Goal: Feedback & Contribution: Submit feedback/report problem

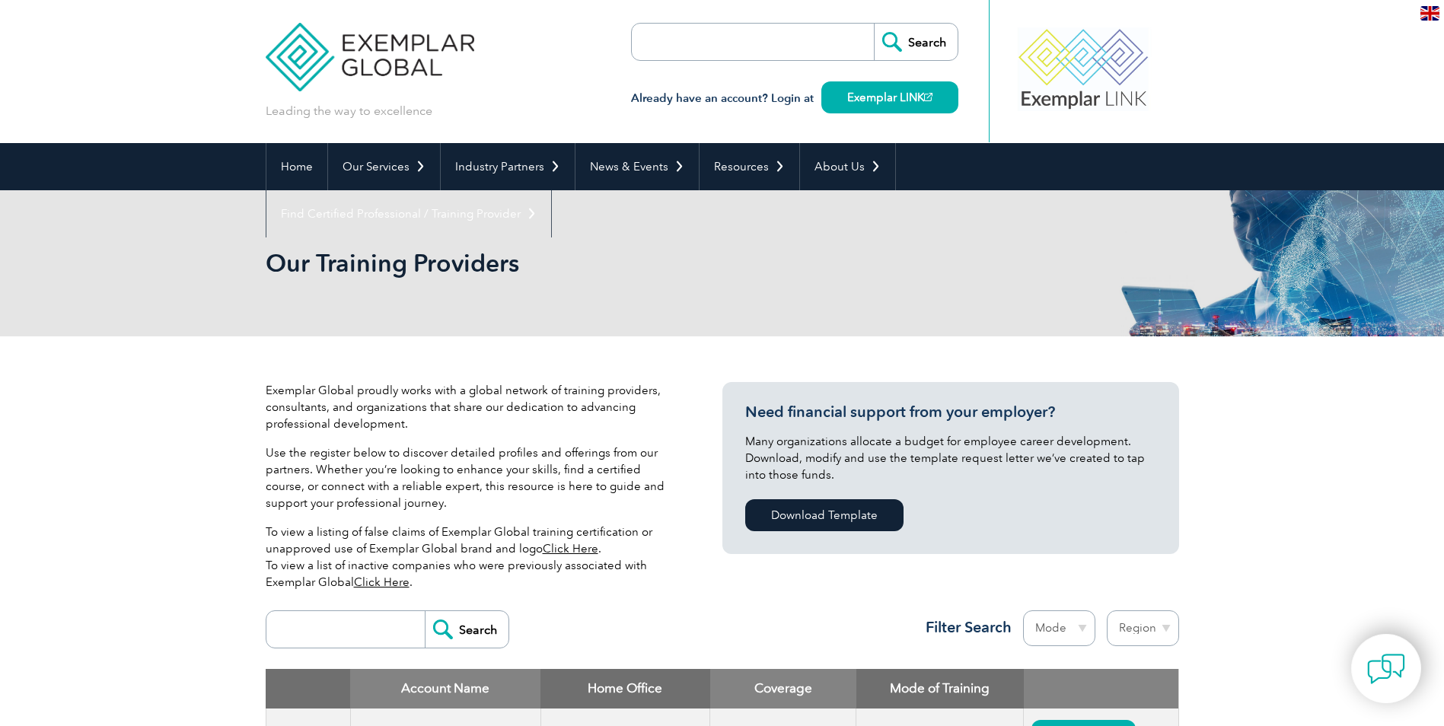
click at [660, 40] on input "search" at bounding box center [719, 42] width 160 height 37
paste input "Certificate No.: 02250404IN-06J"
type input "Certificate No.: 02250404IN-06J"
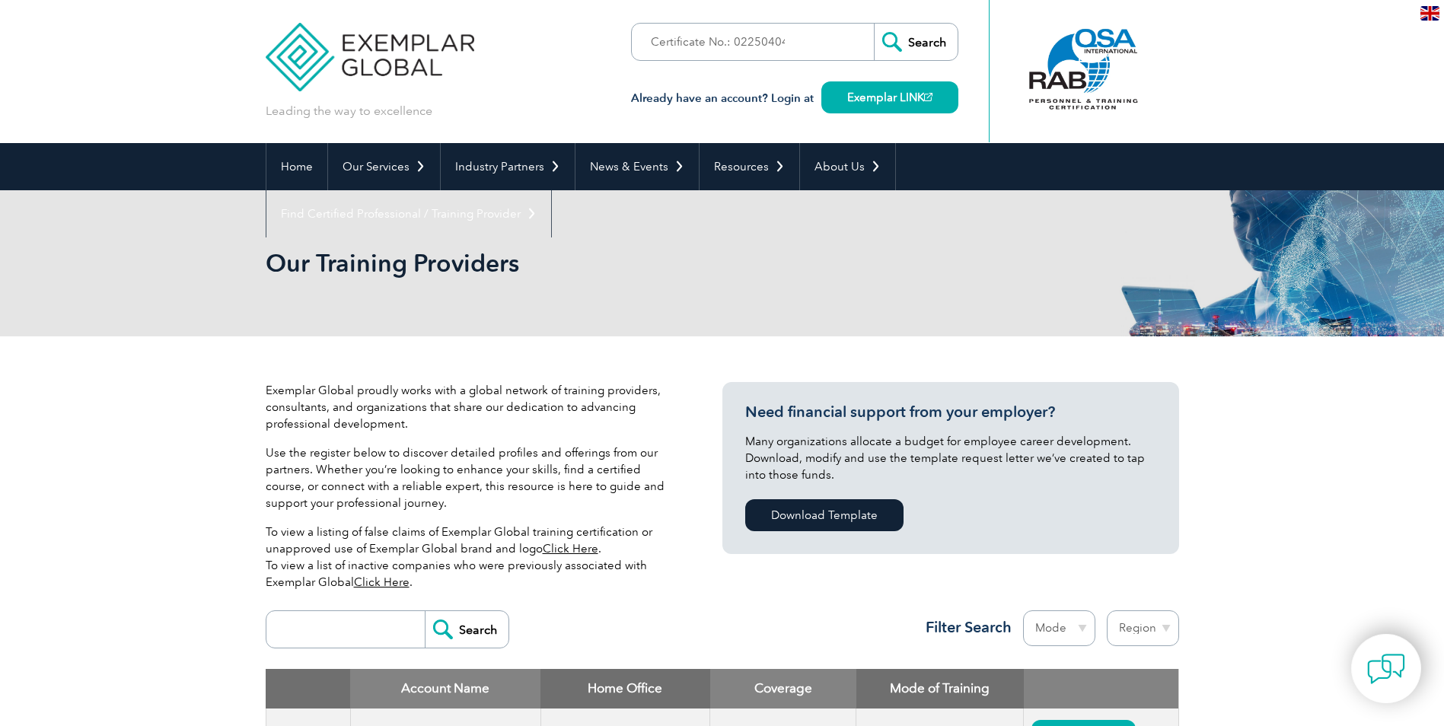
click at [890, 41] on input "Search" at bounding box center [916, 42] width 84 height 37
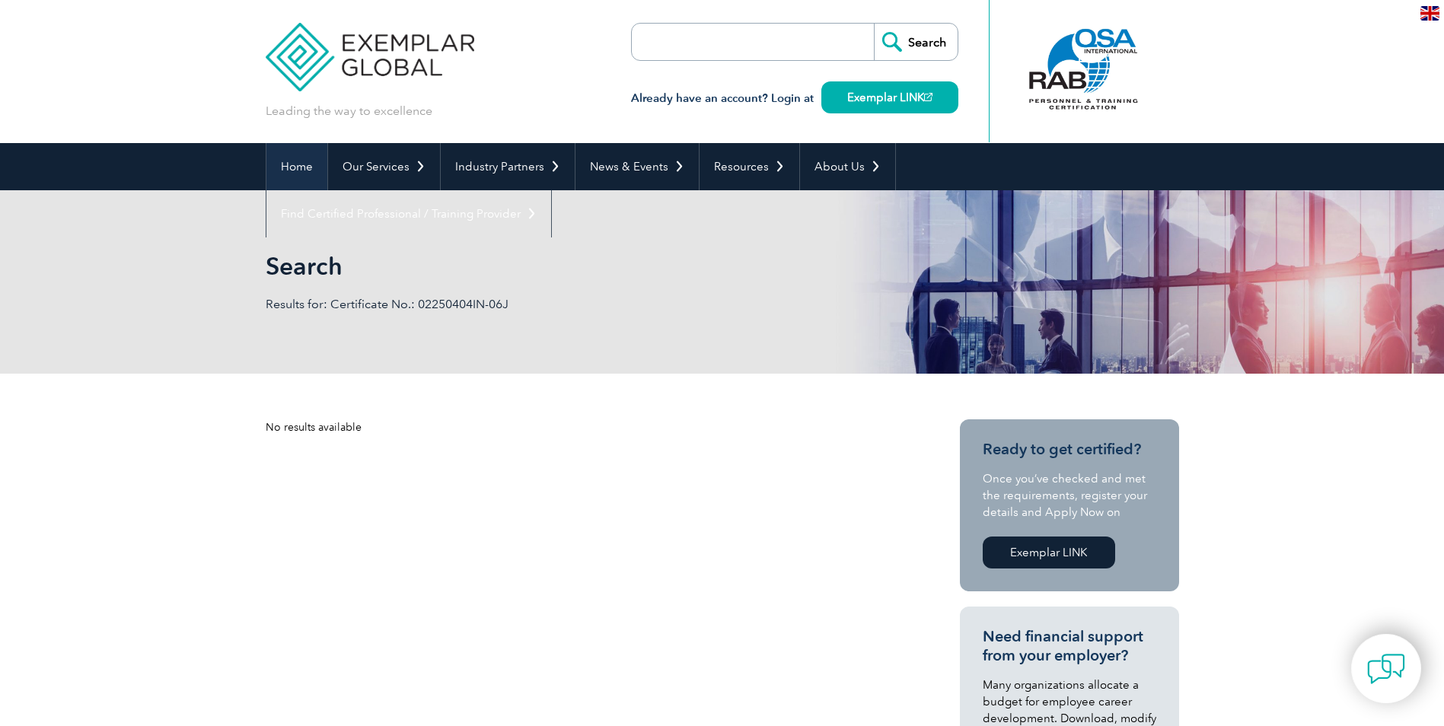
click at [285, 166] on link "Home" at bounding box center [296, 166] width 61 height 47
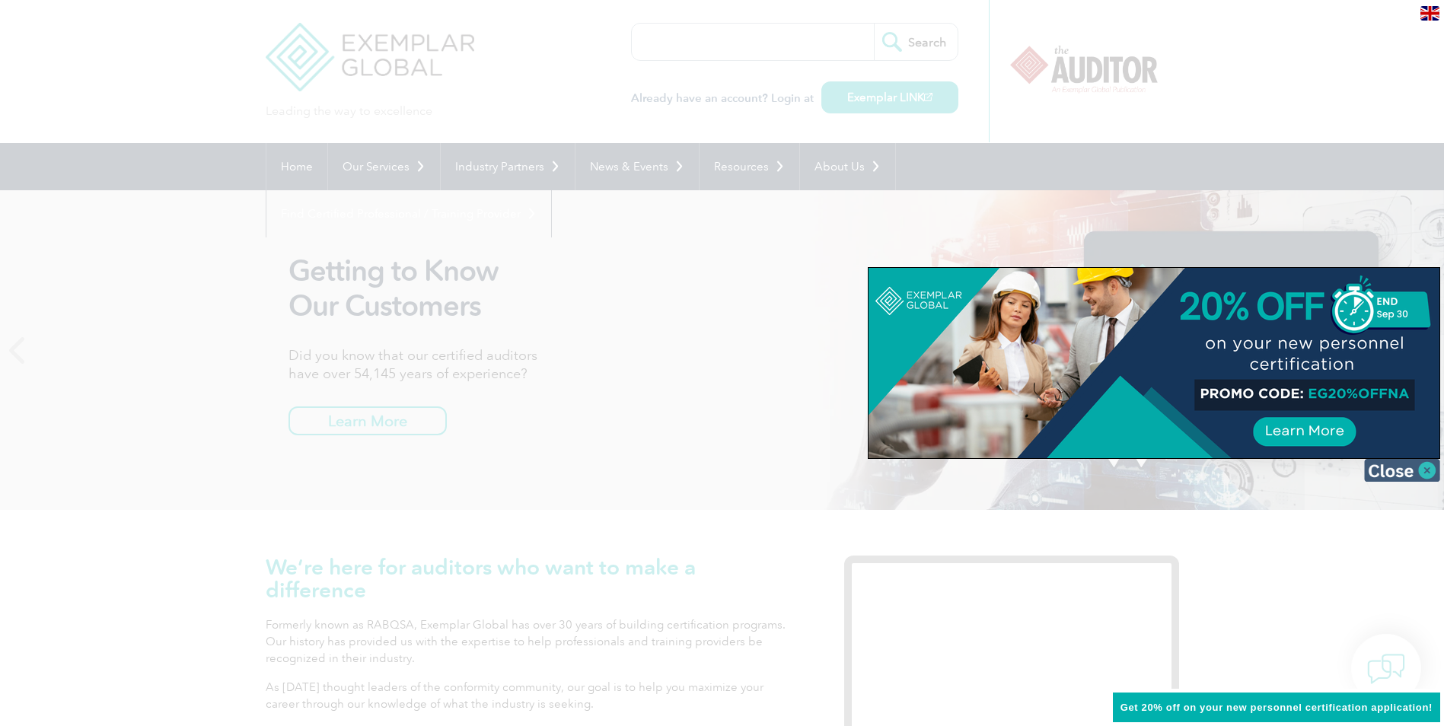
click at [1426, 471] on img at bounding box center [1402, 470] width 76 height 23
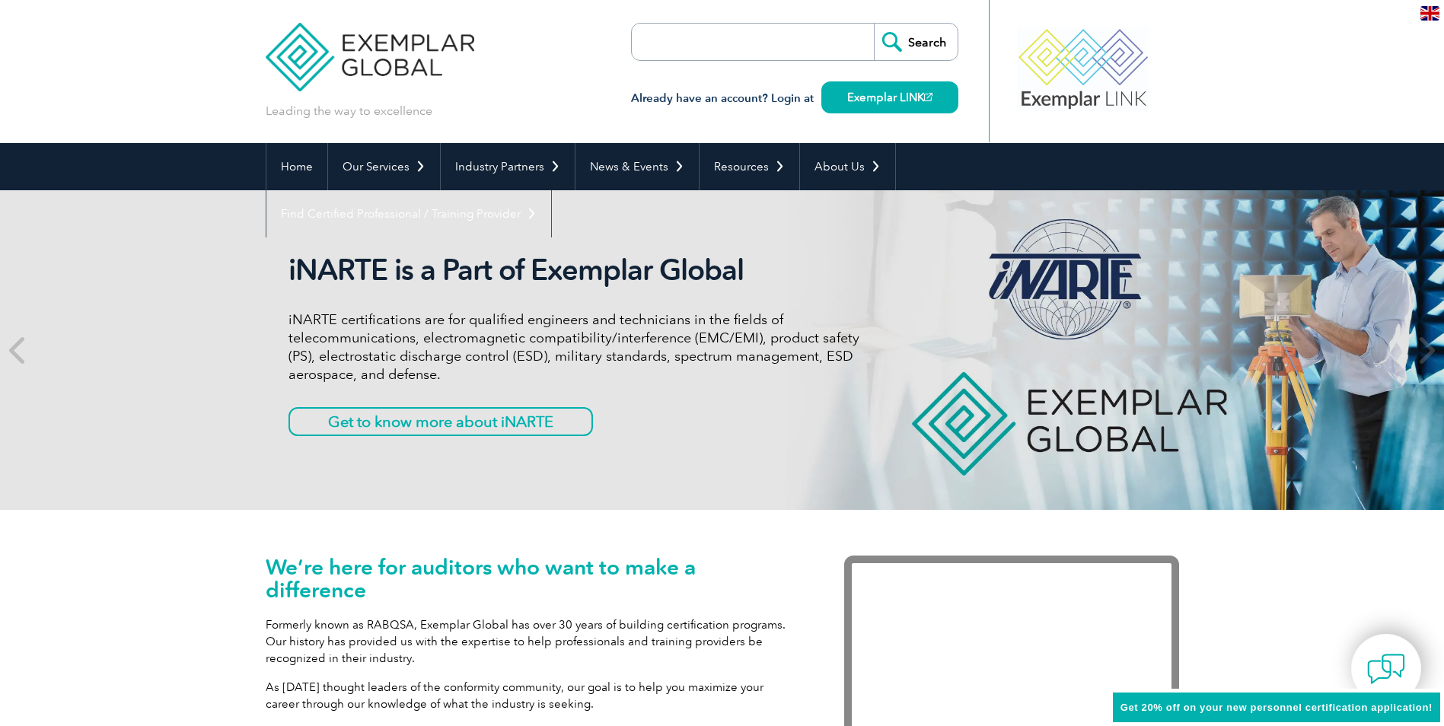
click at [667, 44] on input "search" at bounding box center [719, 42] width 160 height 37
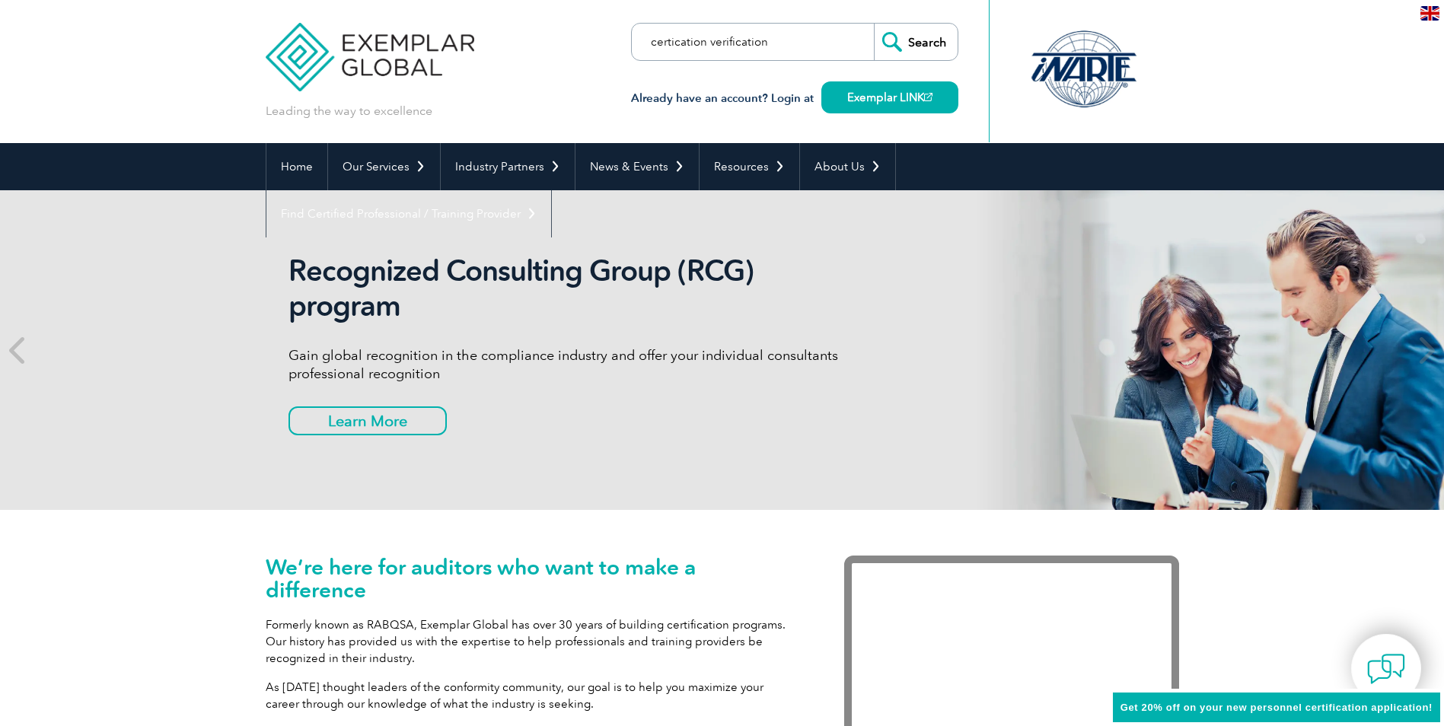
type input "certication verification"
click at [924, 40] on input "Search" at bounding box center [916, 42] width 84 height 37
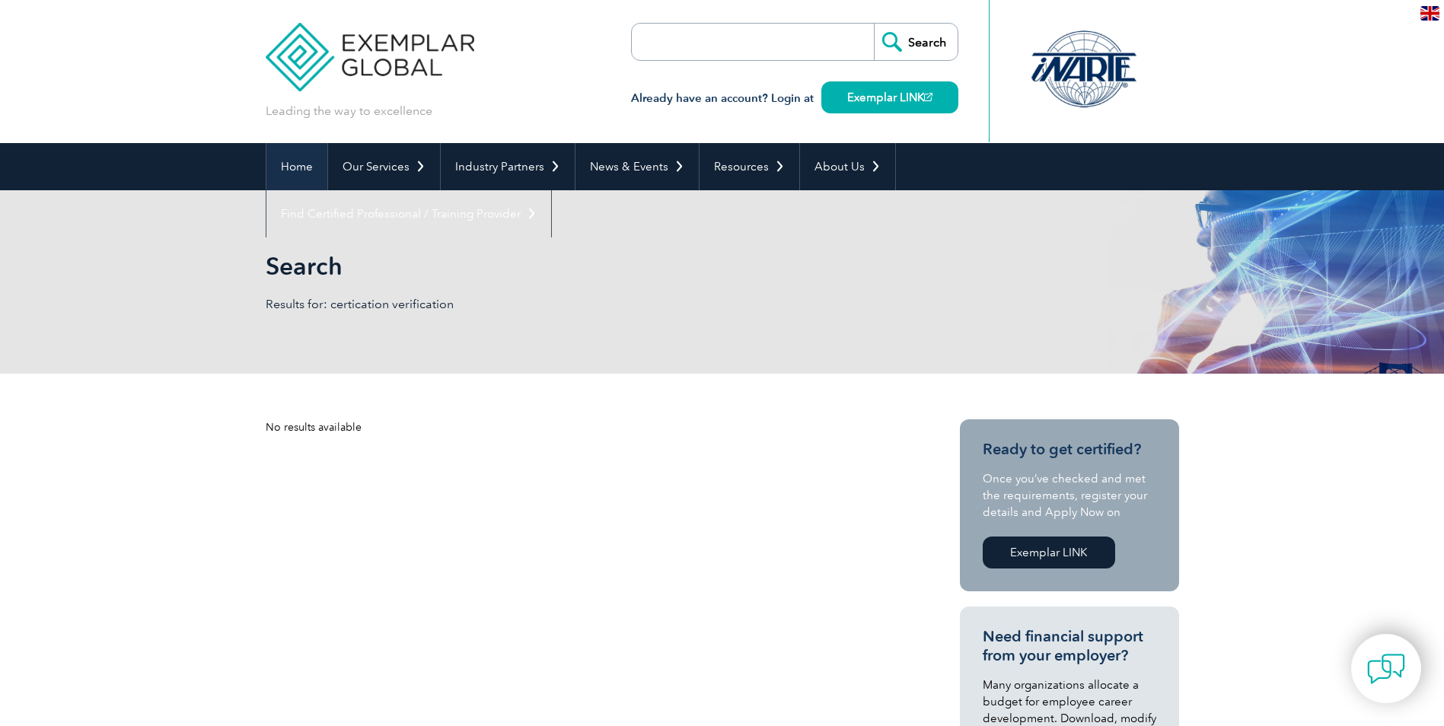
click at [291, 167] on link "Home" at bounding box center [296, 166] width 61 height 47
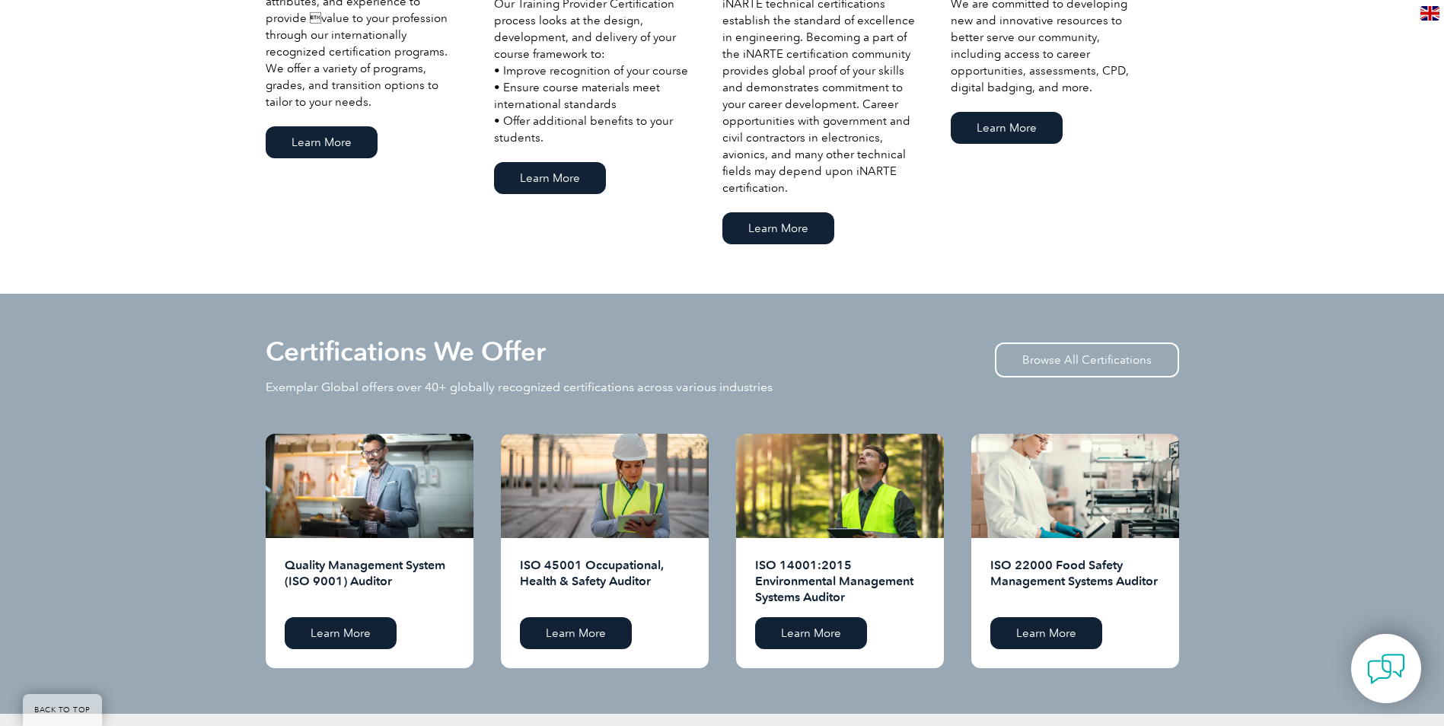
scroll to position [1294, 0]
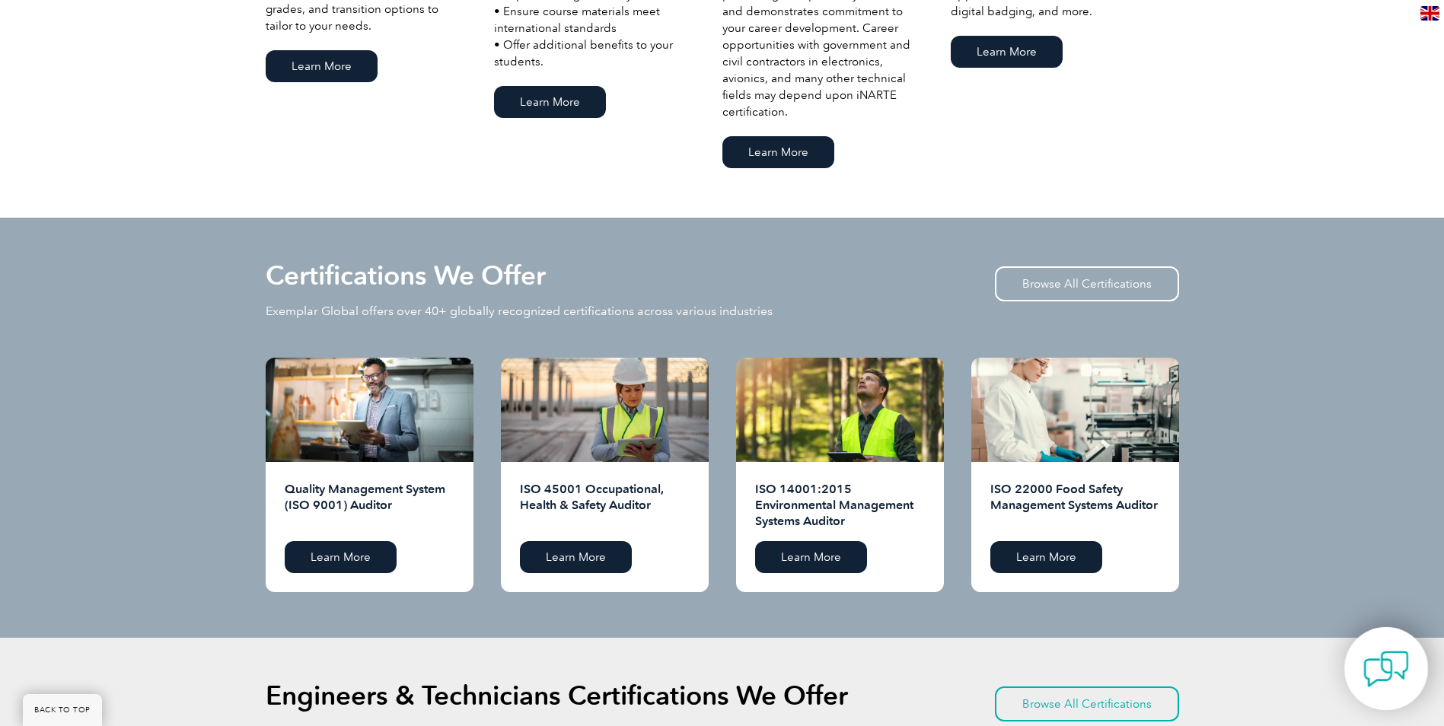
click at [1370, 667] on img at bounding box center [1386, 669] width 46 height 46
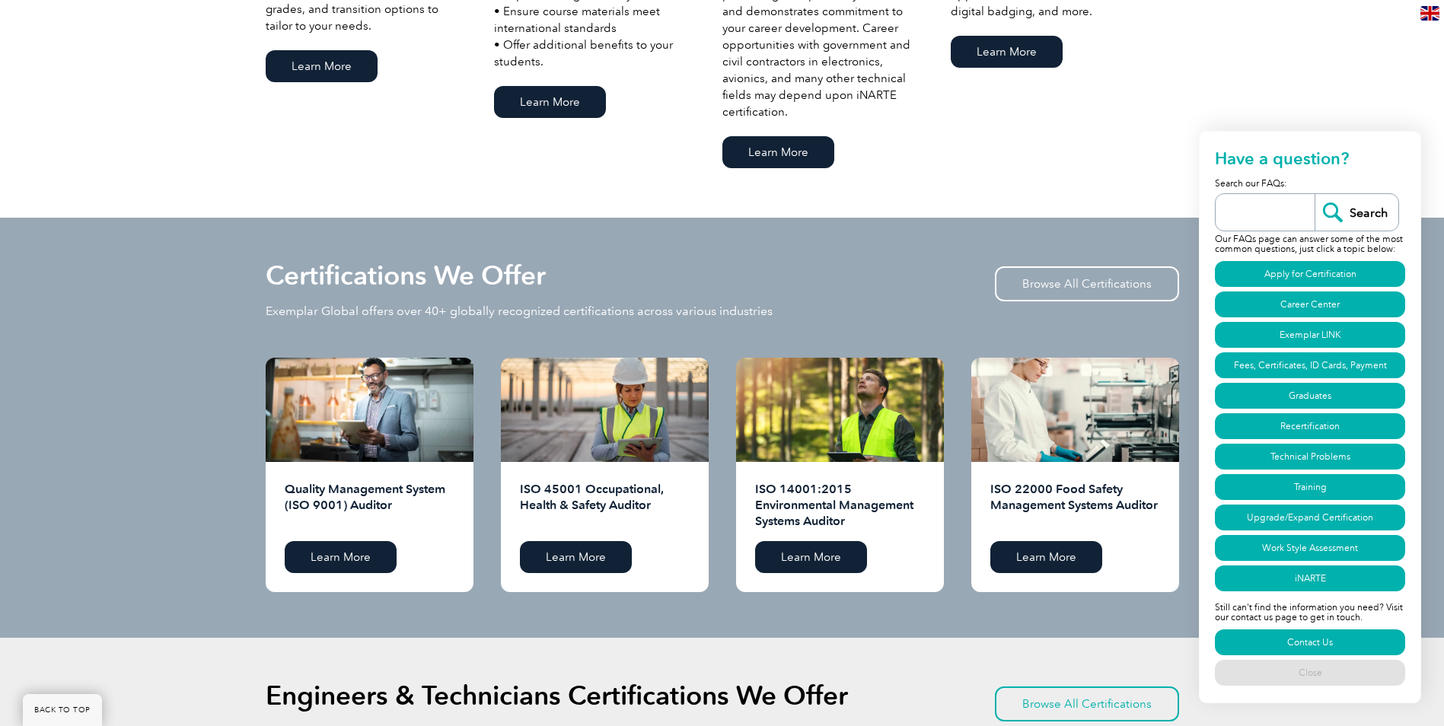
click at [1246, 212] on input "search" at bounding box center [1268, 212] width 91 height 37
type input "certication verification"
click at [1330, 210] on input "Search" at bounding box center [1356, 212] width 84 height 37
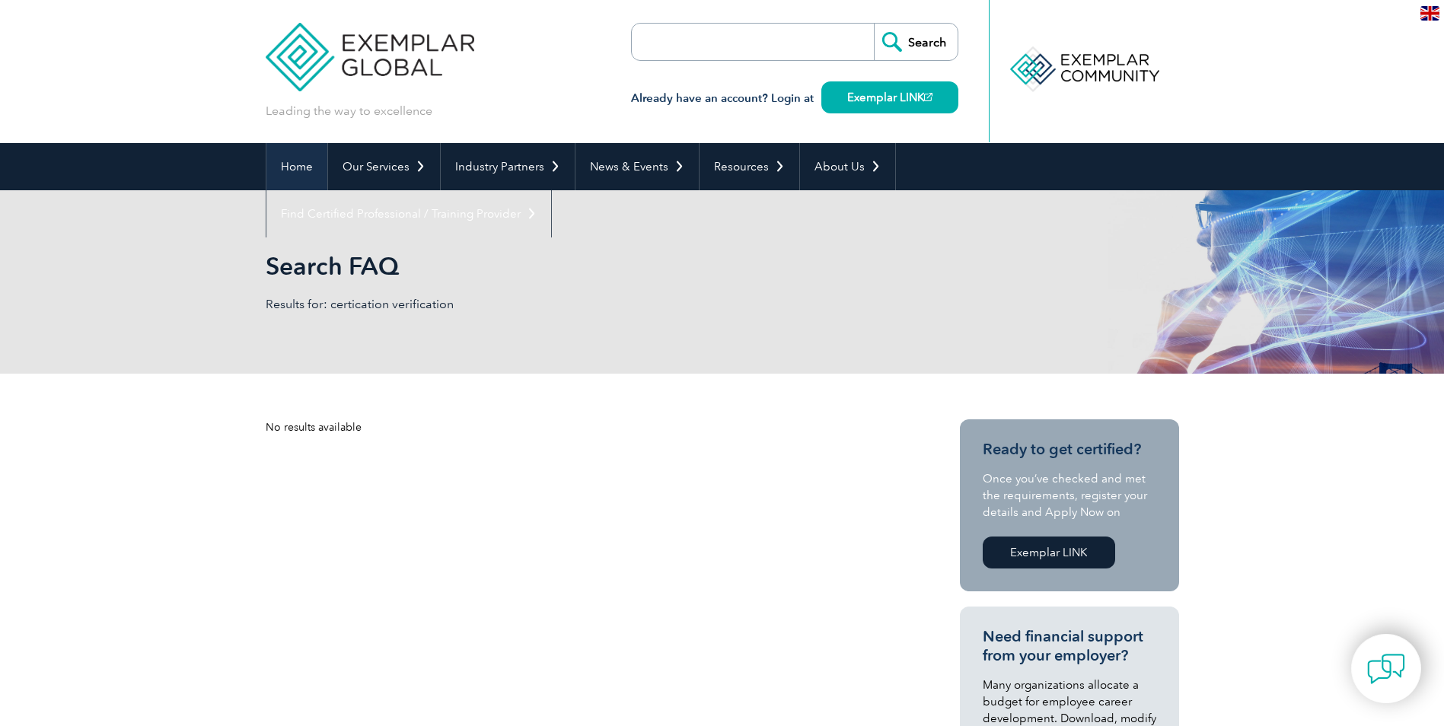
click at [299, 158] on link "Home" at bounding box center [296, 166] width 61 height 47
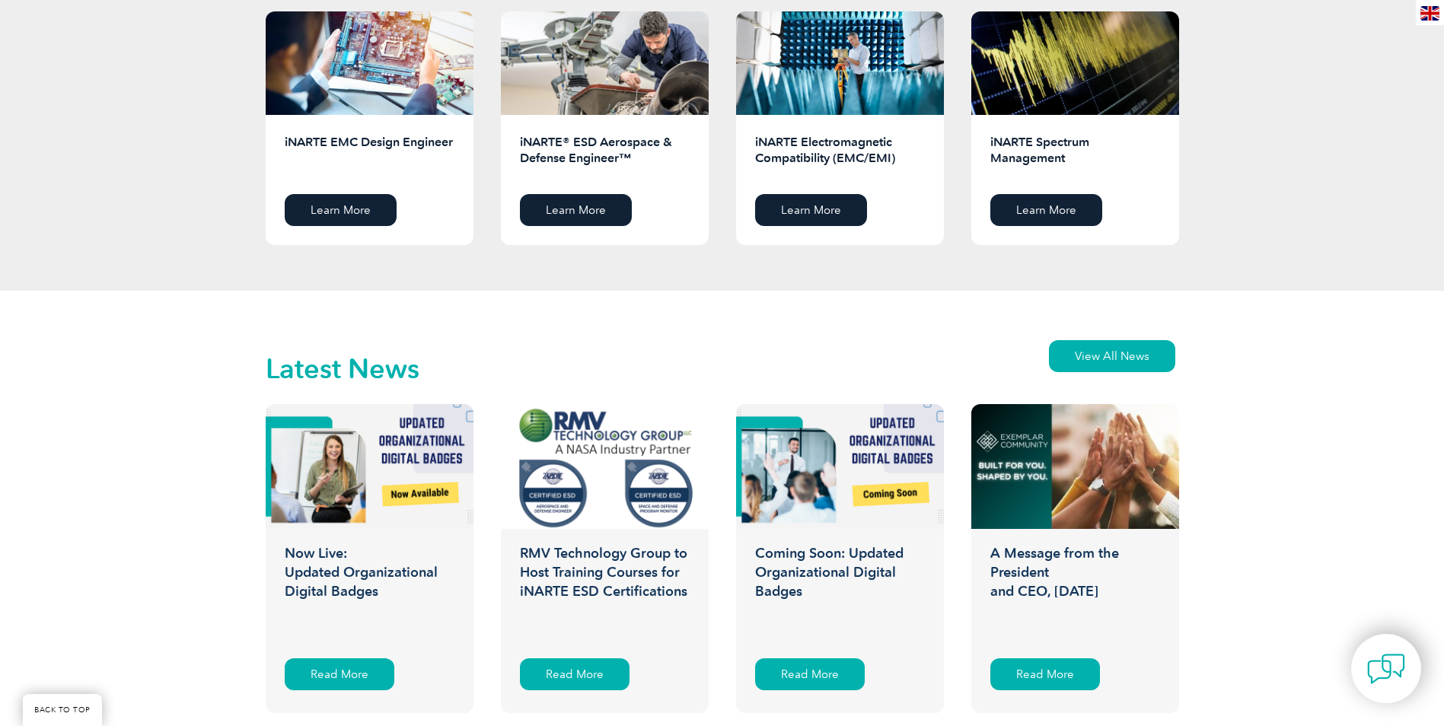
scroll to position [2322, 0]
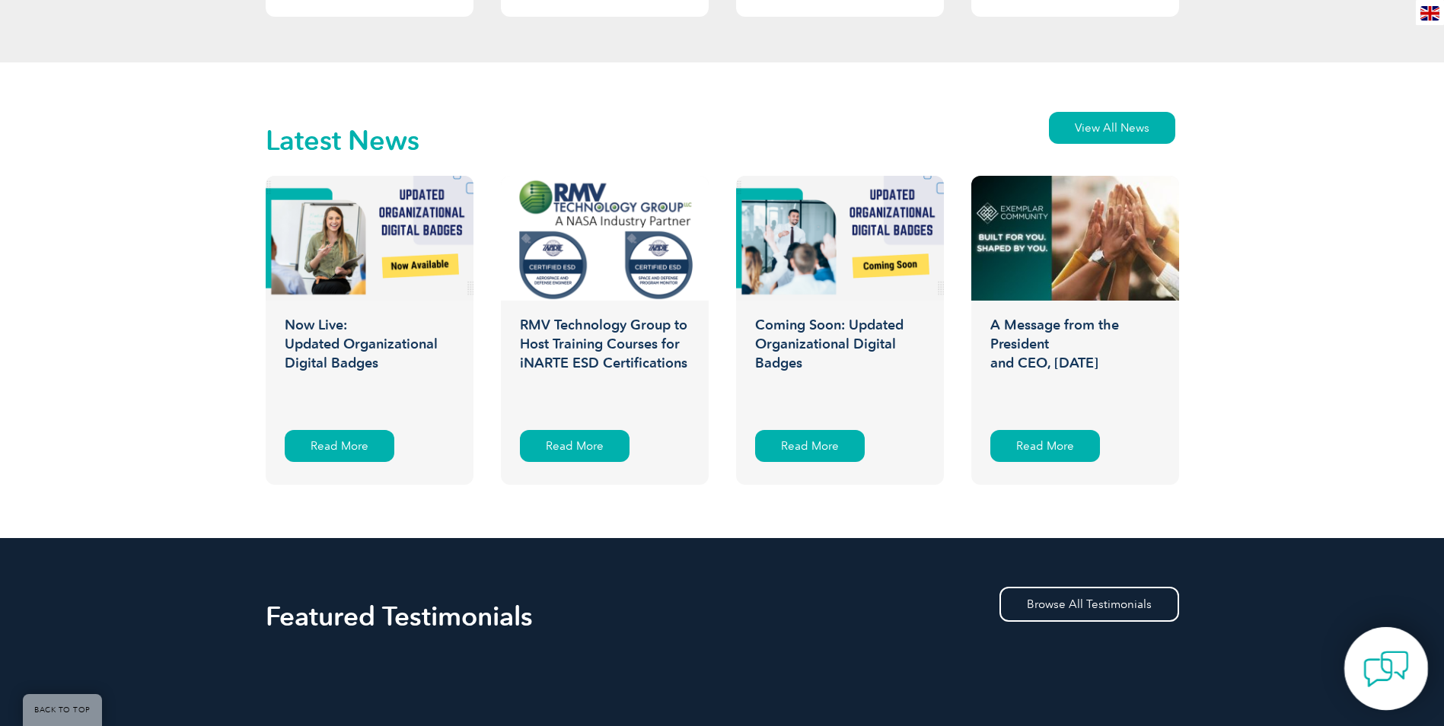
click at [1379, 673] on img at bounding box center [1386, 669] width 46 height 46
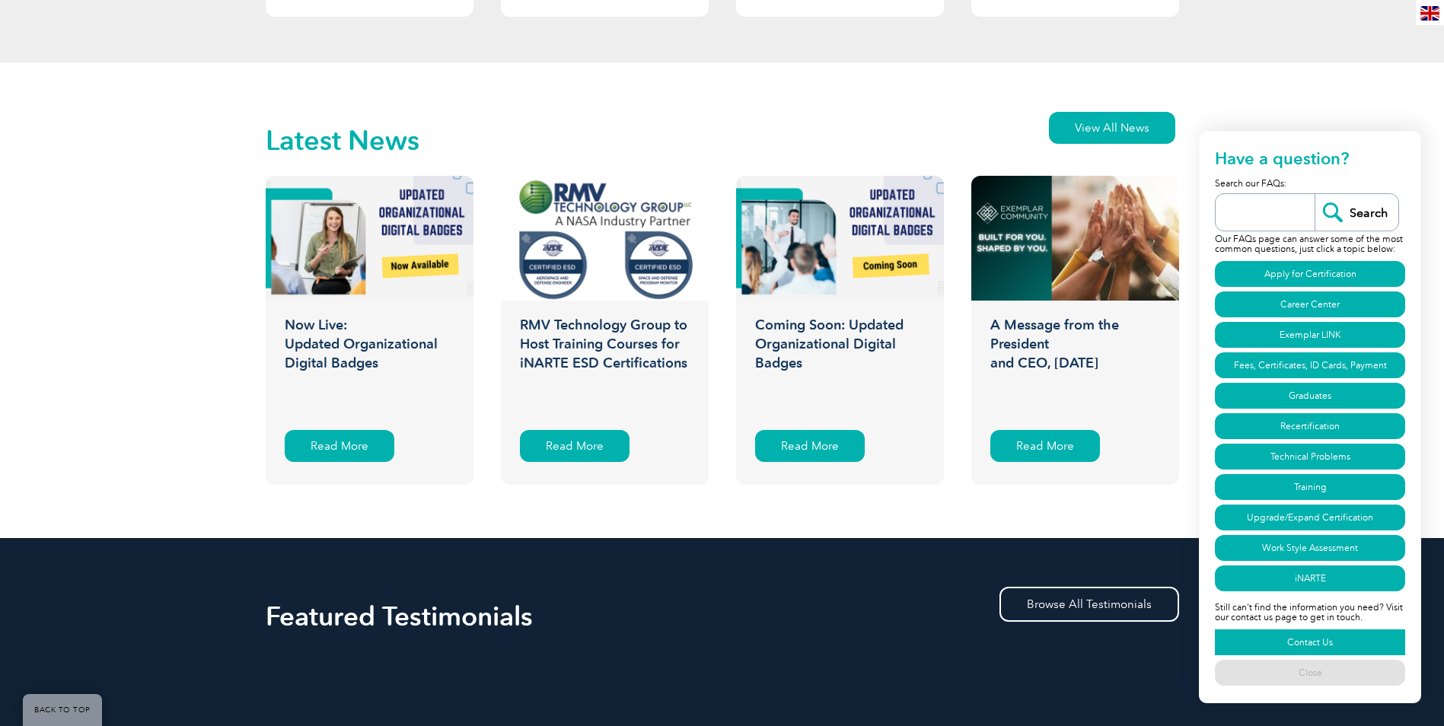
click at [1314, 642] on link "Contact Us" at bounding box center [1310, 642] width 190 height 26
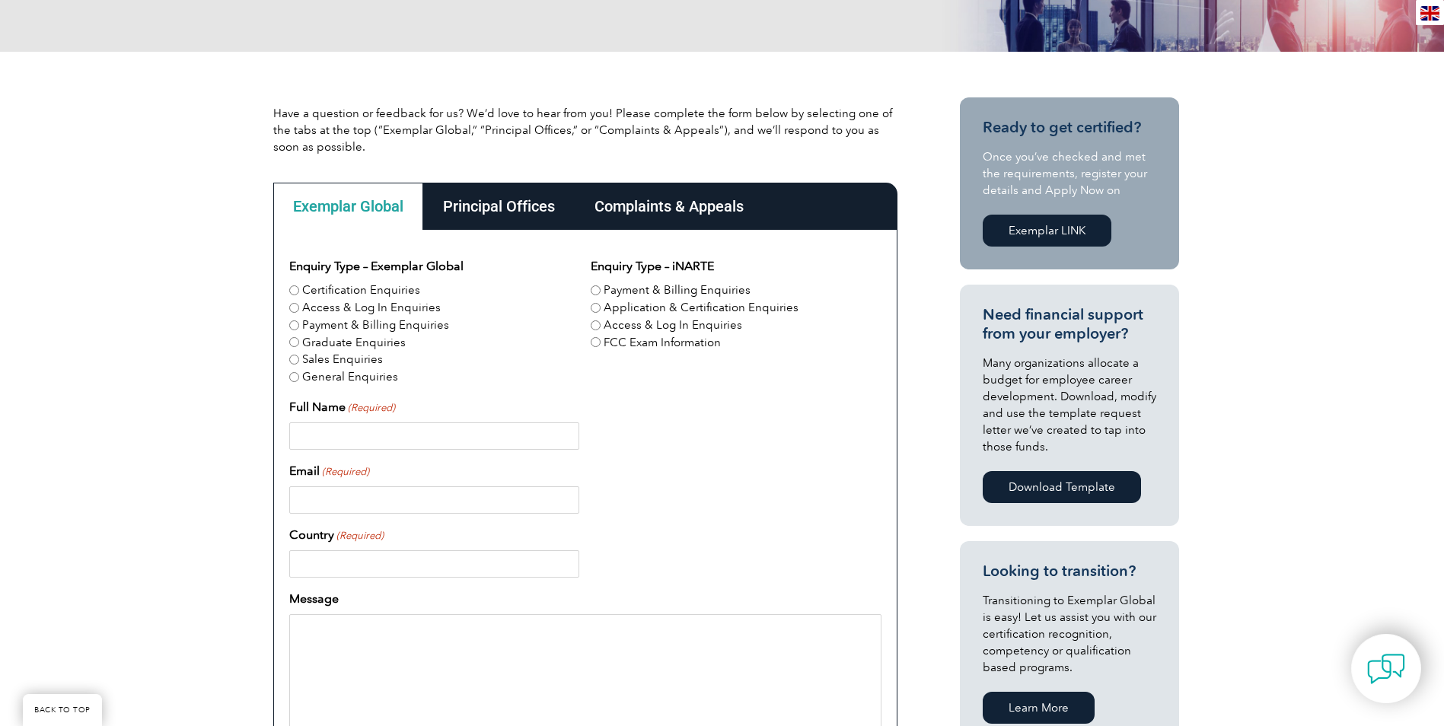
scroll to position [304, 0]
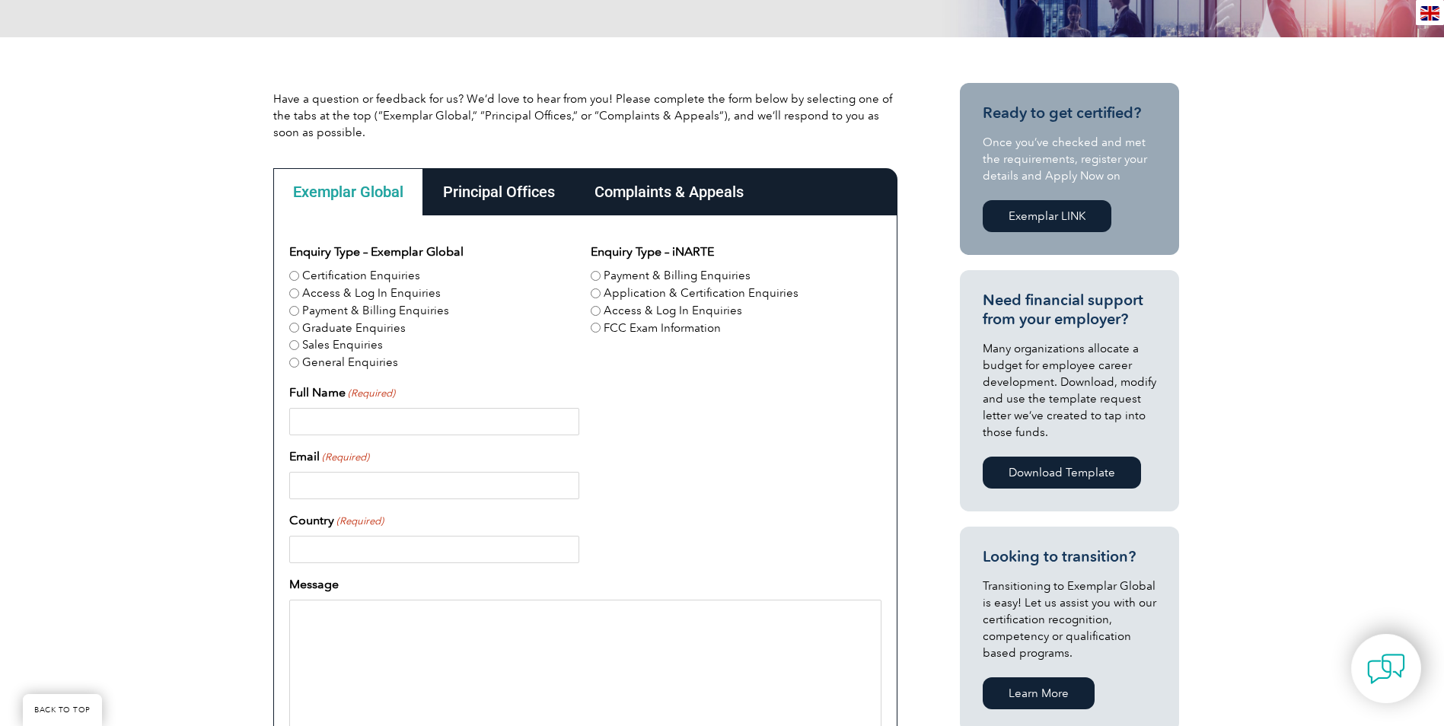
click at [295, 274] on input "Certification Enquiries" at bounding box center [294, 276] width 10 height 10
radio input "true"
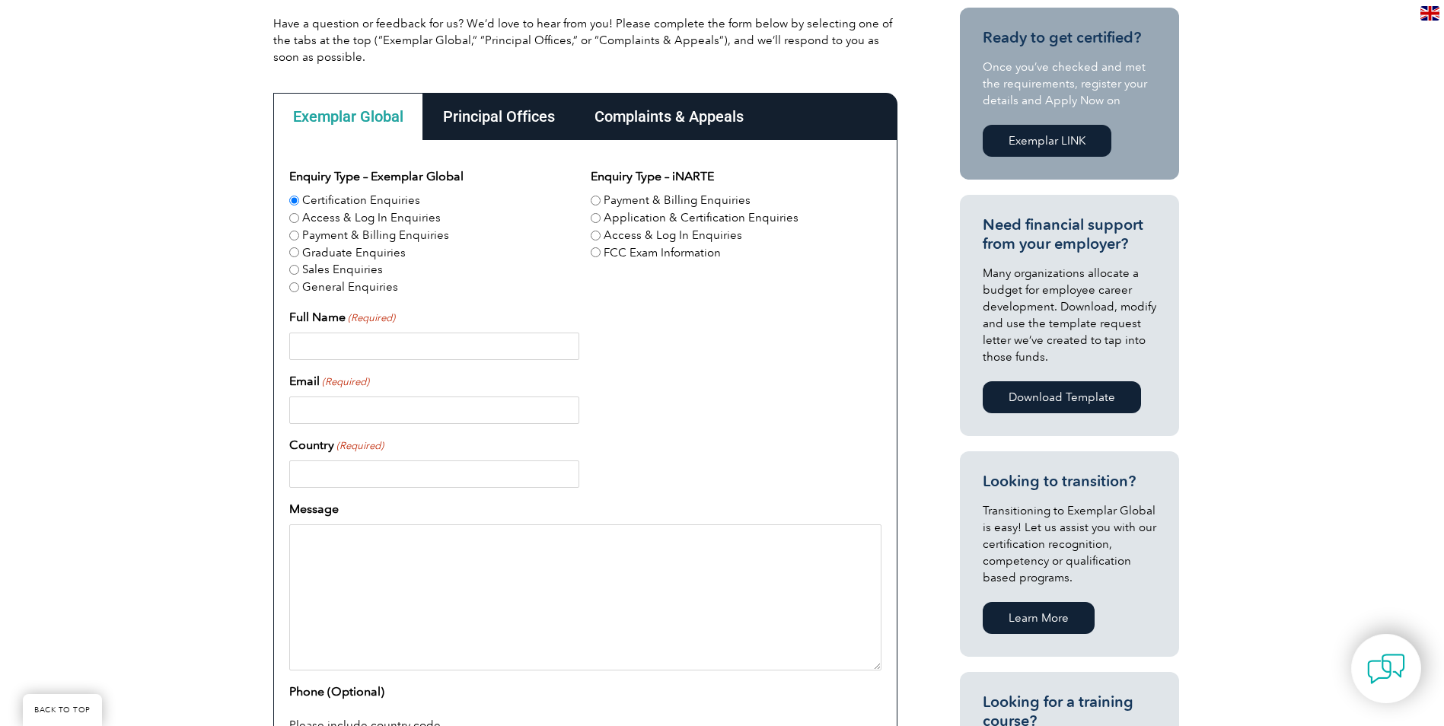
scroll to position [381, 0]
click at [397, 352] on input "Full Name (Required)" at bounding box center [434, 345] width 290 height 27
type input "Joel Mazon Ando"
type input "joel.ando@sfec.sa.com"
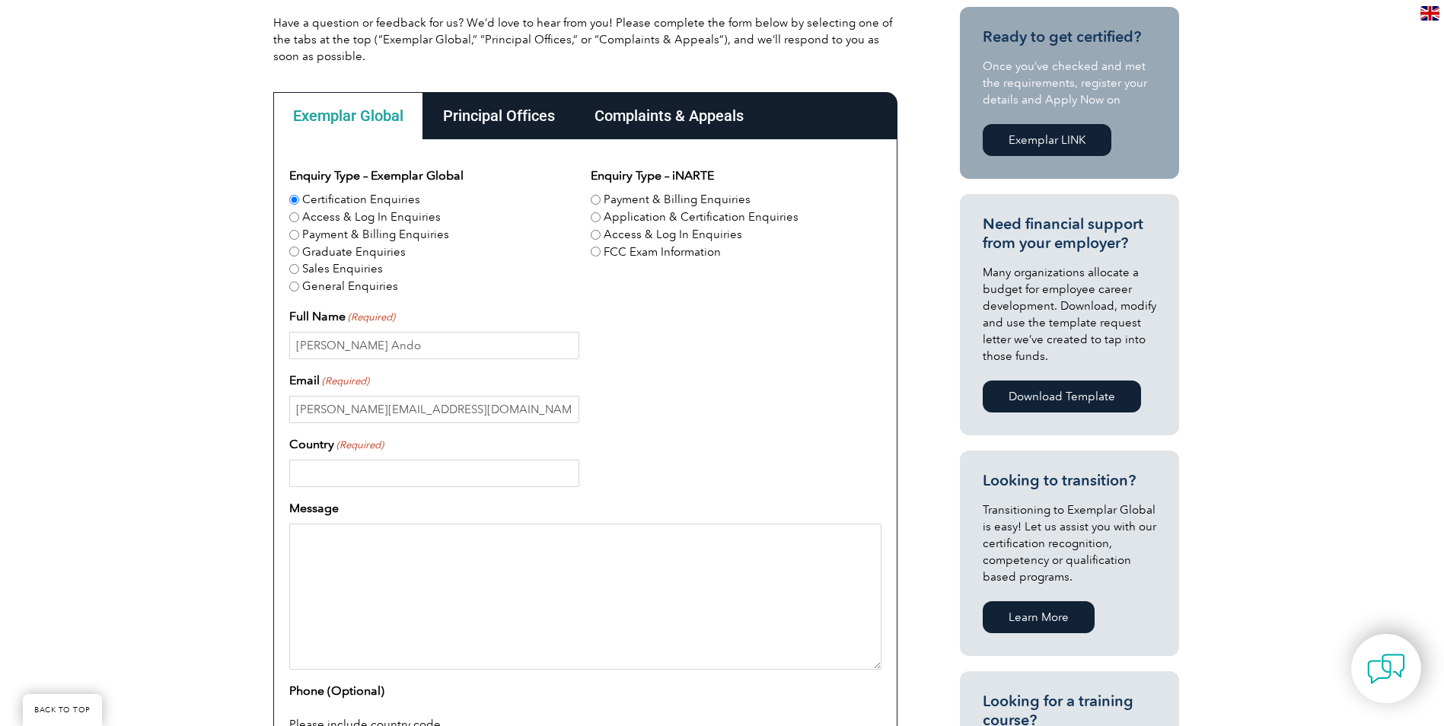
type input "Saudi Arabia"
type input "0537302248"
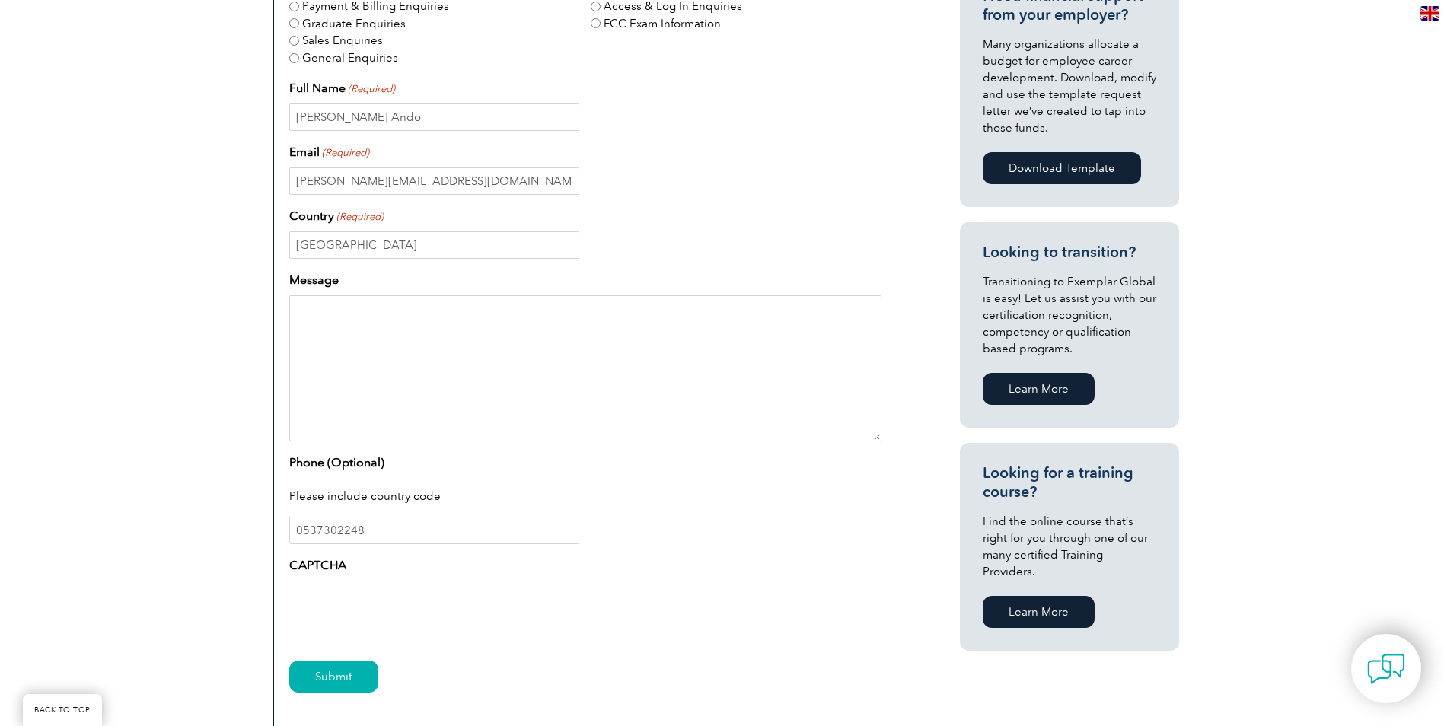
scroll to position [533, 0]
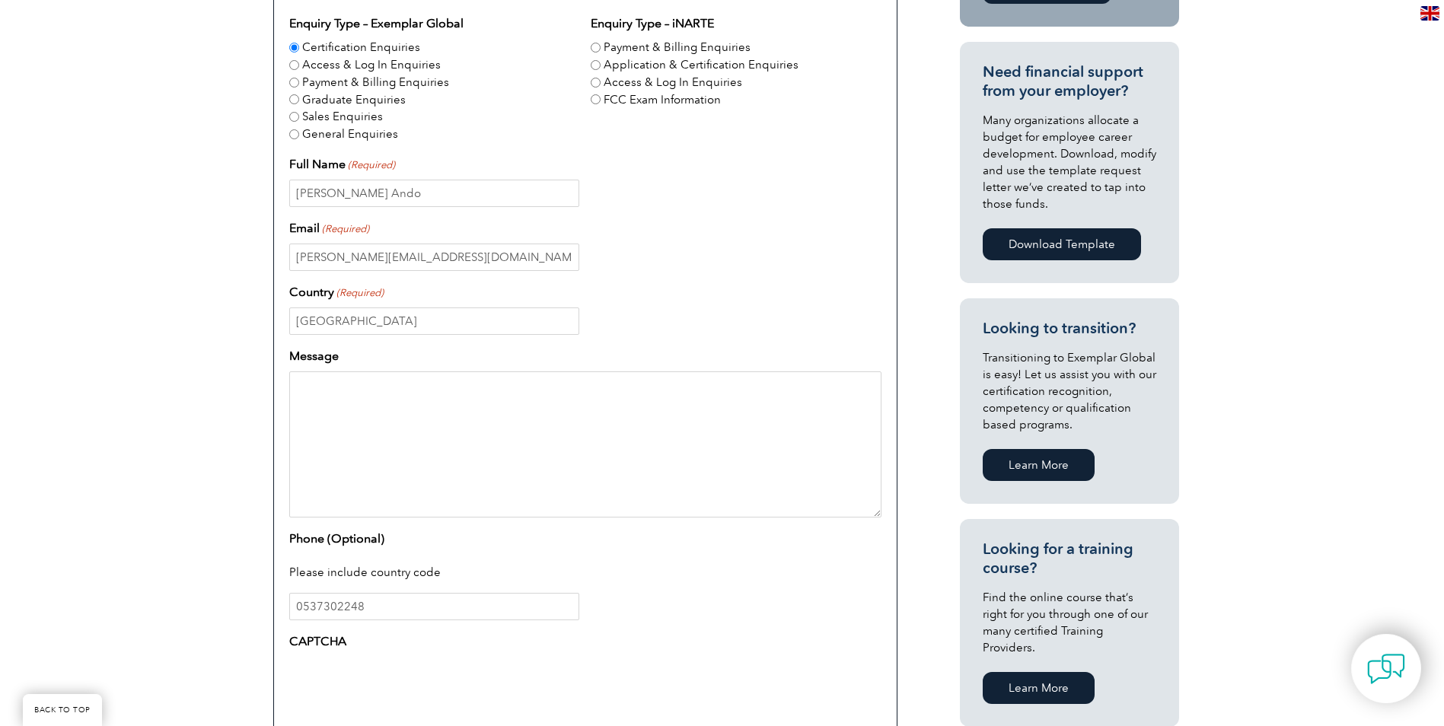
click at [313, 399] on textarea "Message" at bounding box center [585, 444] width 592 height 146
paste textarea "I am writing to formally request verification of two Lead Auditor certificates …"
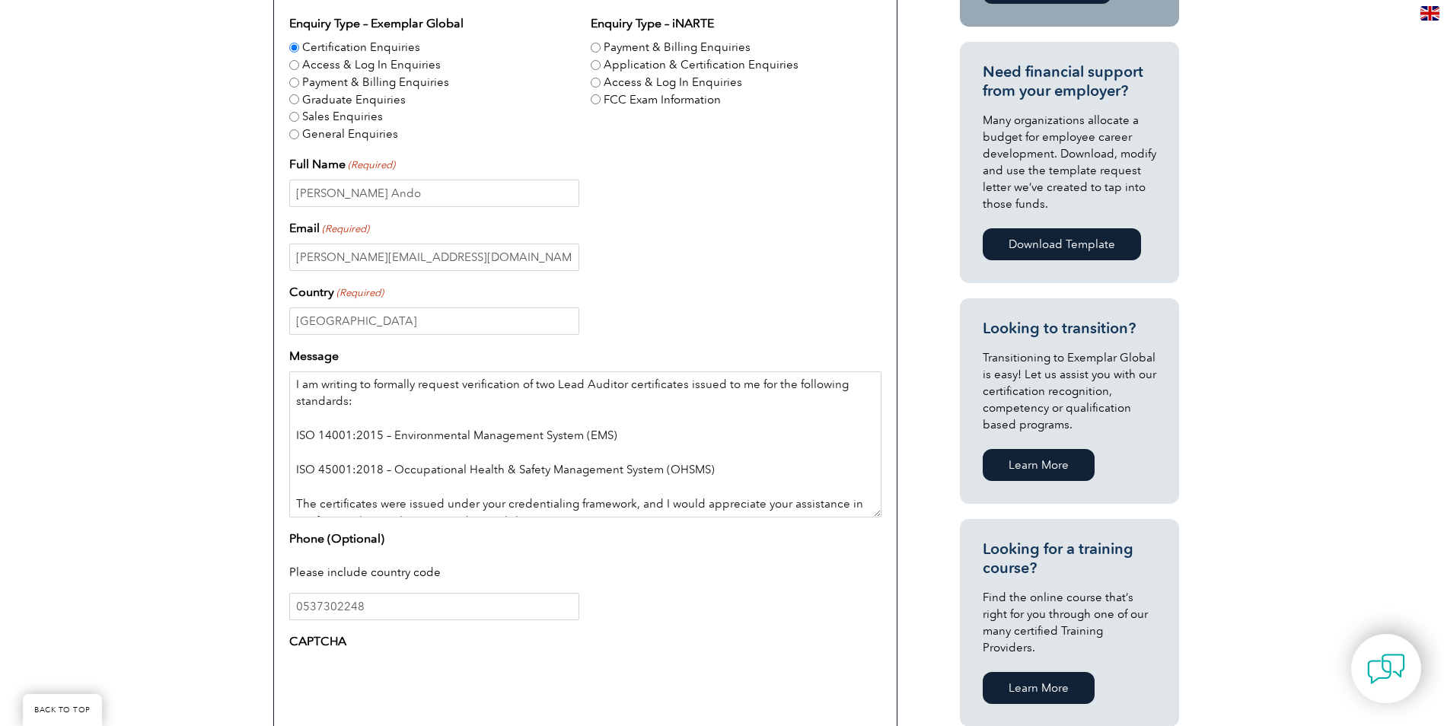
scroll to position [0, 0]
drag, startPoint x: 368, startPoint y: 387, endPoint x: 287, endPoint y: 382, distance: 81.6
click at [287, 382] on div "Enquiry Type – Exemplar Global Certification Enquiries Access & Log In Enquirie…" at bounding box center [585, 406] width 624 height 839
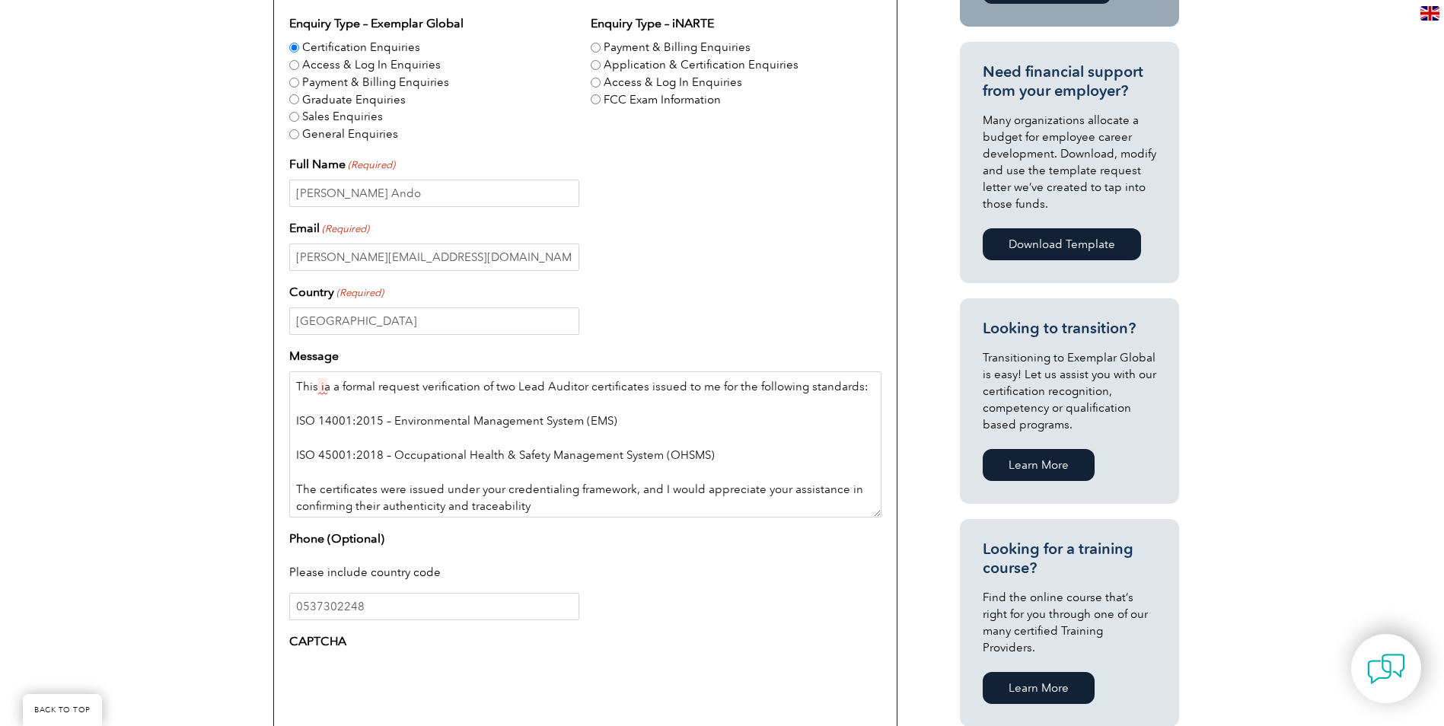
click at [326, 387] on textarea "This ia a formal request verification of two Lead Auditor certificates issued t…" at bounding box center [585, 444] width 592 height 146
click at [704, 419] on textarea "This is a formal request verification of two Lead Auditor certificates issued t…" at bounding box center [585, 444] width 592 height 146
click at [417, 389] on textarea "This is a formal request verification of two Lead Auditor certificates issued t…" at bounding box center [585, 444] width 592 height 146
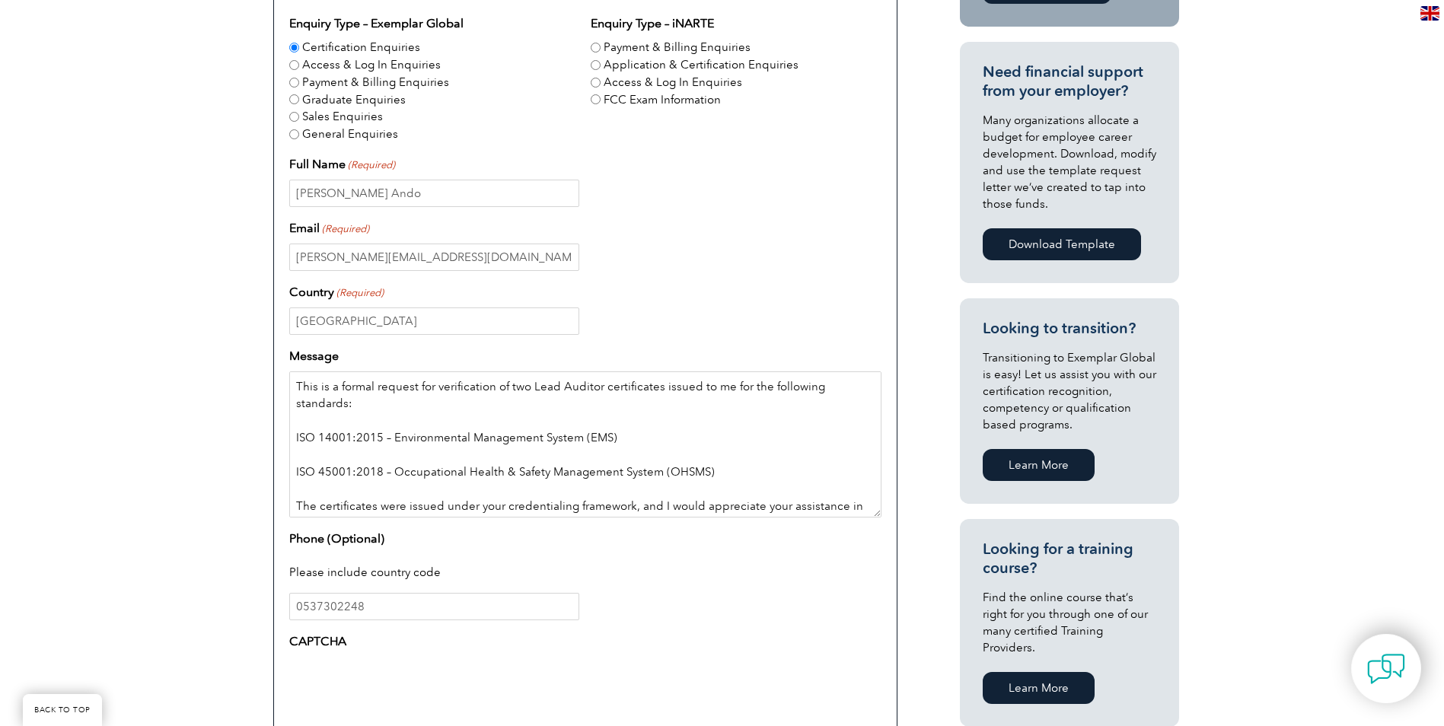
click at [305, 421] on textarea "This is a formal request for verification of two Lead Auditor certificates issu…" at bounding box center [585, 444] width 592 height 146
click at [323, 420] on textarea "This is a formal request for verification of two Lead Auditor certificates issu…" at bounding box center [585, 444] width 592 height 146
click at [360, 403] on textarea "This is a formal request for verification of two Lead Auditor certificates issu…" at bounding box center [585, 444] width 592 height 146
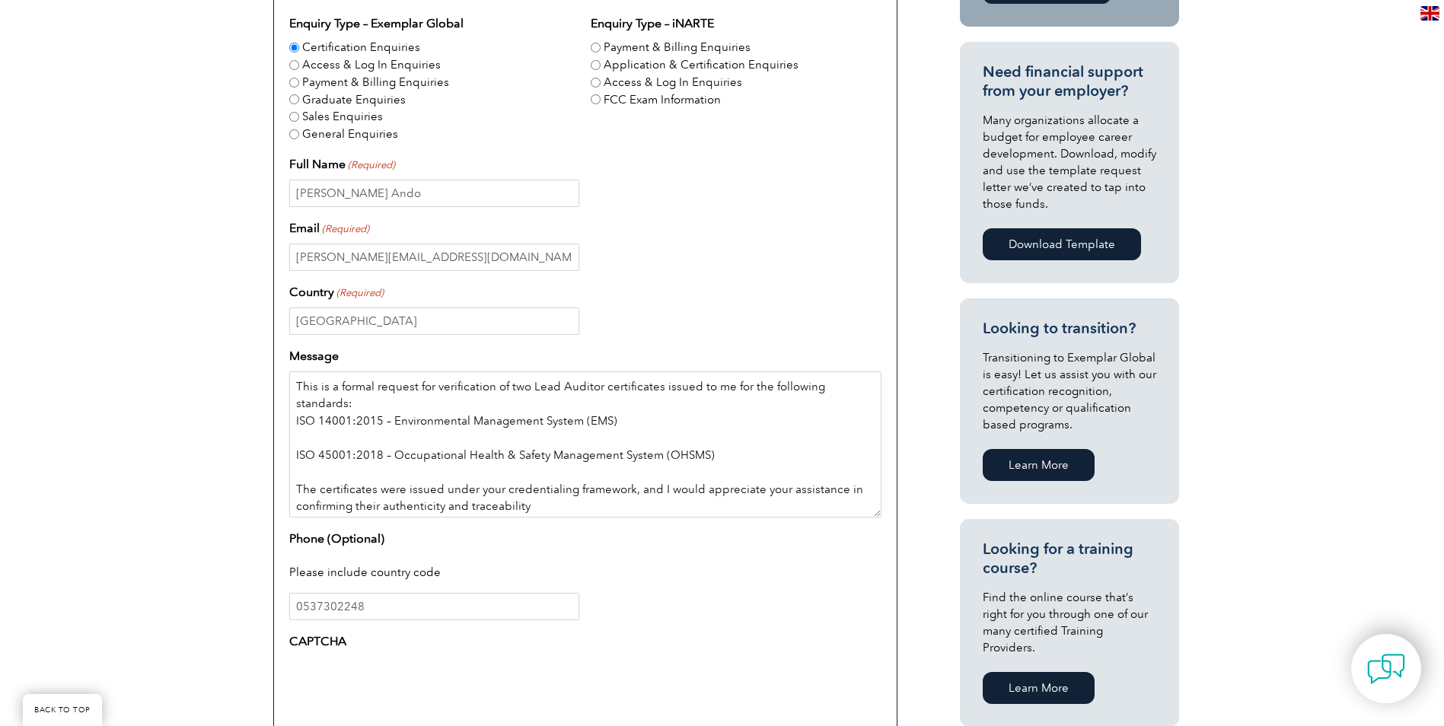
click at [635, 422] on textarea "This is a formal request for verification of two Lead Auditor certificates issu…" at bounding box center [585, 444] width 592 height 146
click at [540, 498] on textarea "This is a formal request for verification of two Lead Auditor certificates issu…" at bounding box center [585, 444] width 592 height 146
click at [617, 409] on textarea "This is a formal request for verification of two Lead Auditor certificates issu…" at bounding box center [585, 444] width 592 height 146
paste textarea "Certificate No.: 02250404IN-06J"
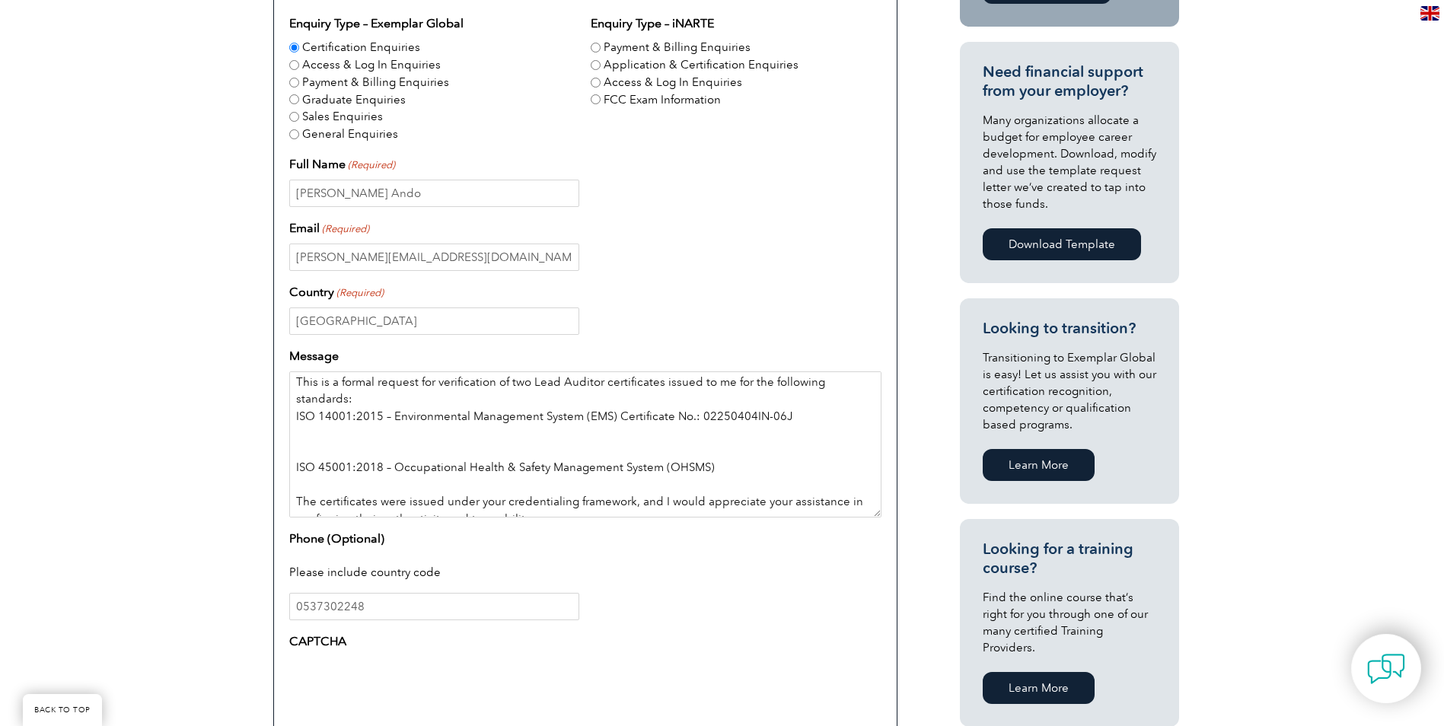
scroll to position [5, 0]
click at [618, 416] on textarea "This is a formal request for verification of two Lead Auditor certificates issu…" at bounding box center [585, 444] width 592 height 146
click at [304, 434] on textarea "This is a formal request for verification of two Lead Auditor certificates issu…" at bounding box center [585, 444] width 592 height 146
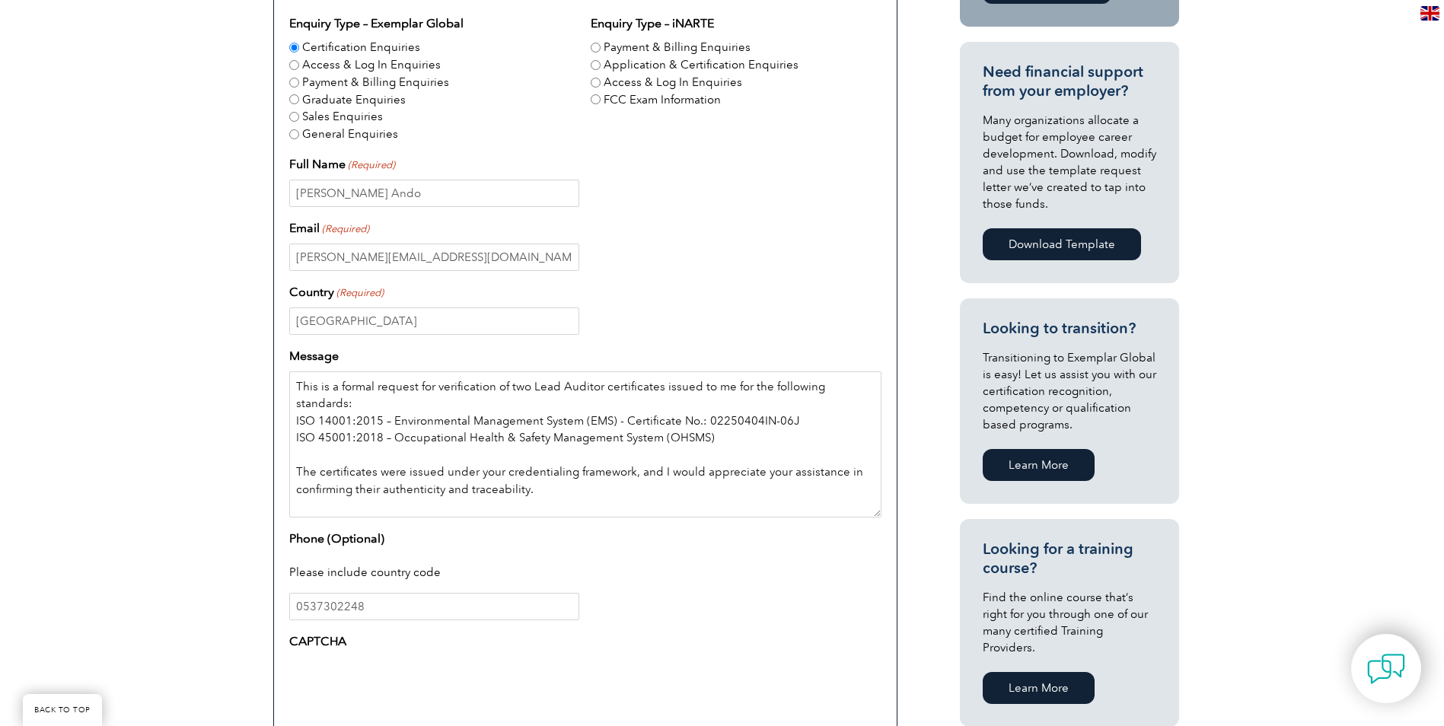
scroll to position [0, 0]
click at [717, 422] on textarea "This is a formal request for verification of two Lead Auditor certificates issu…" at bounding box center [585, 444] width 592 height 146
paste textarea "Certificate No.: 03250302IN-05J"
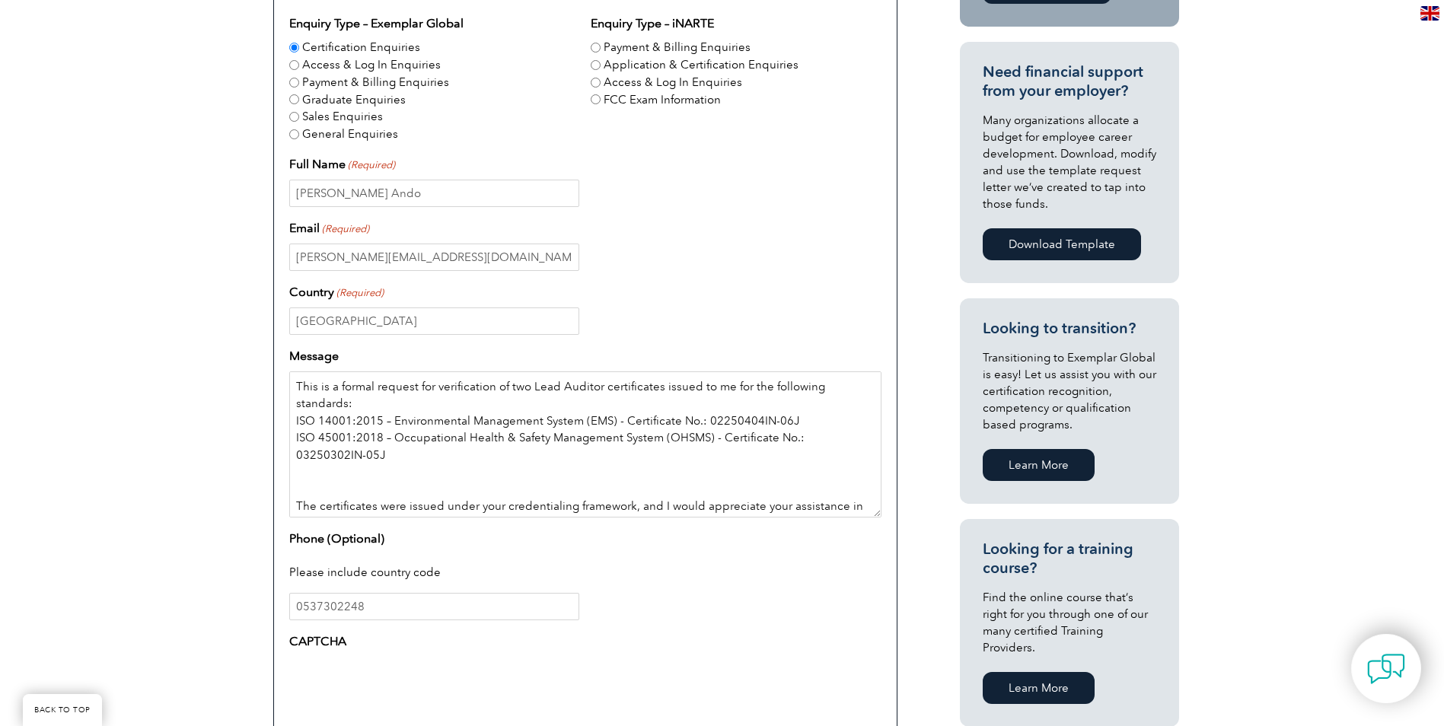
drag, startPoint x: 392, startPoint y: 436, endPoint x: 654, endPoint y: 437, distance: 262.5
click at [654, 437] on textarea "This is a formal request for verification of two Lead Auditor certificates issu…" at bounding box center [585, 444] width 592 height 146
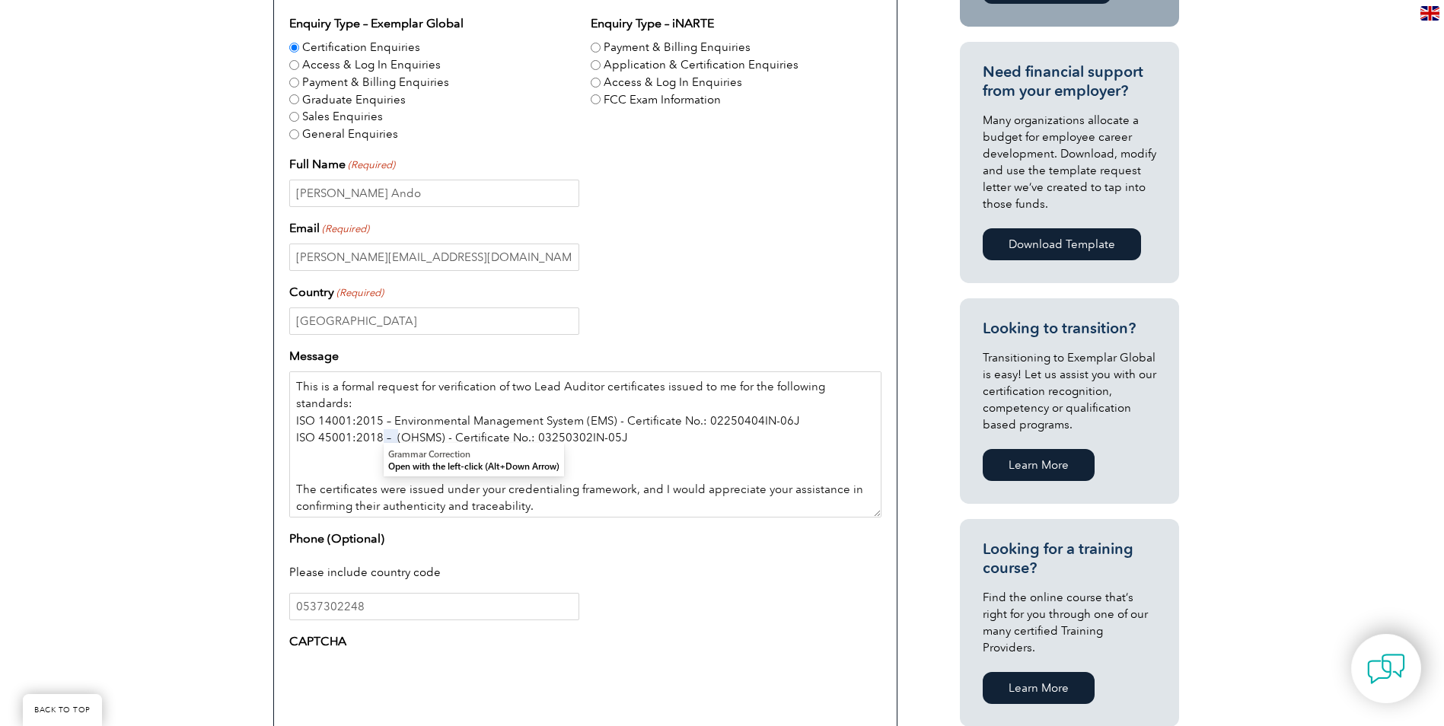
click at [680, 447] on textarea "This is a formal request for verification of two Lead Auditor certificates issu…" at bounding box center [585, 444] width 592 height 146
click at [397, 439] on textarea "This is a formal request for verification of two Lead Auditor certificates issu…" at bounding box center [585, 444] width 592 height 146
click at [434, 438] on textarea "This is a formal request for verification of two Lead Auditor certificates issu…" at bounding box center [585, 444] width 592 height 146
drag, startPoint x: 390, startPoint y: 416, endPoint x: 575, endPoint y: 418, distance: 184.9
click at [575, 418] on textarea "This is a formal request for verification of two Lead Auditor certificates issu…" at bounding box center [585, 444] width 592 height 146
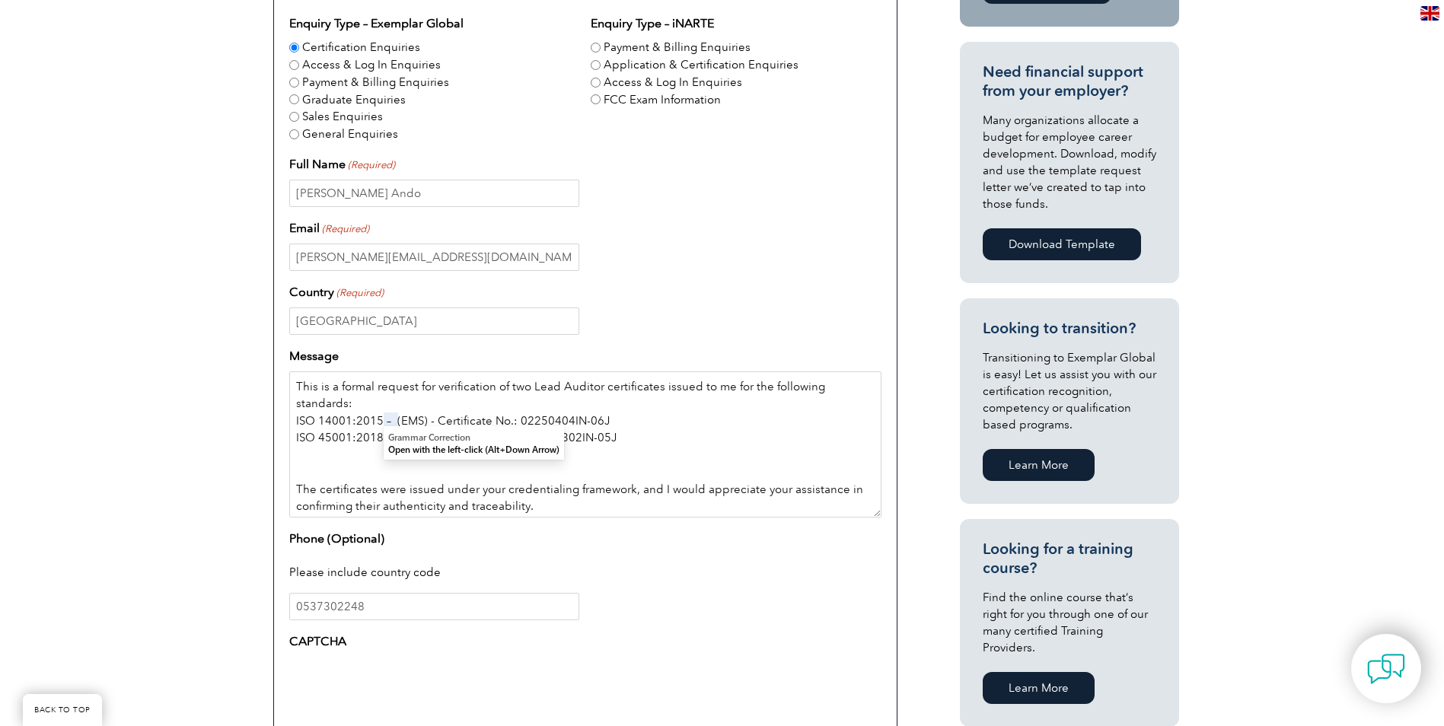
click at [713, 426] on textarea "This is a formal request for verification of two Lead Auditor certificates issu…" at bounding box center [585, 444] width 592 height 146
click at [396, 420] on textarea "This is a formal request for verification of two Lead Auditor certificates issu…" at bounding box center [585, 444] width 592 height 146
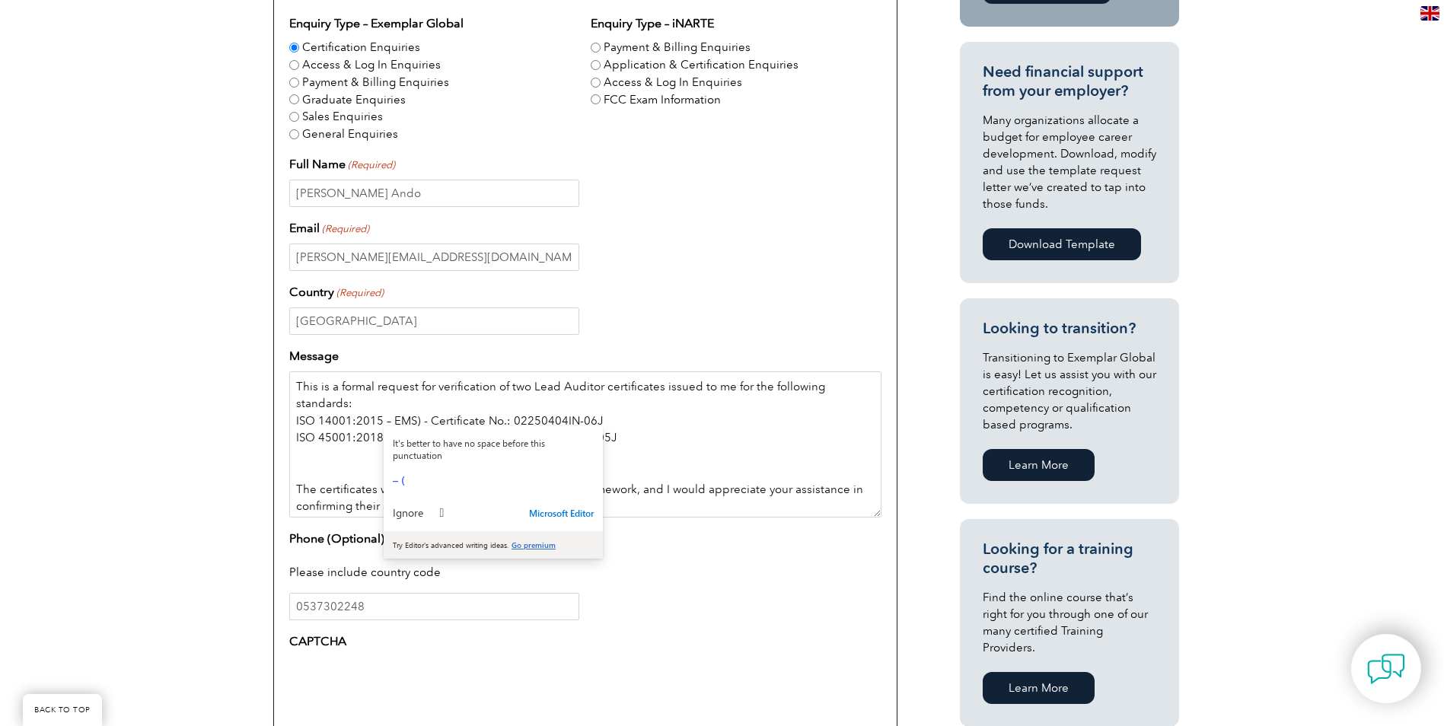
click at [416, 419] on textarea "This is a formal request for verification of two Lead Auditor certificates issu…" at bounding box center [585, 444] width 592 height 146
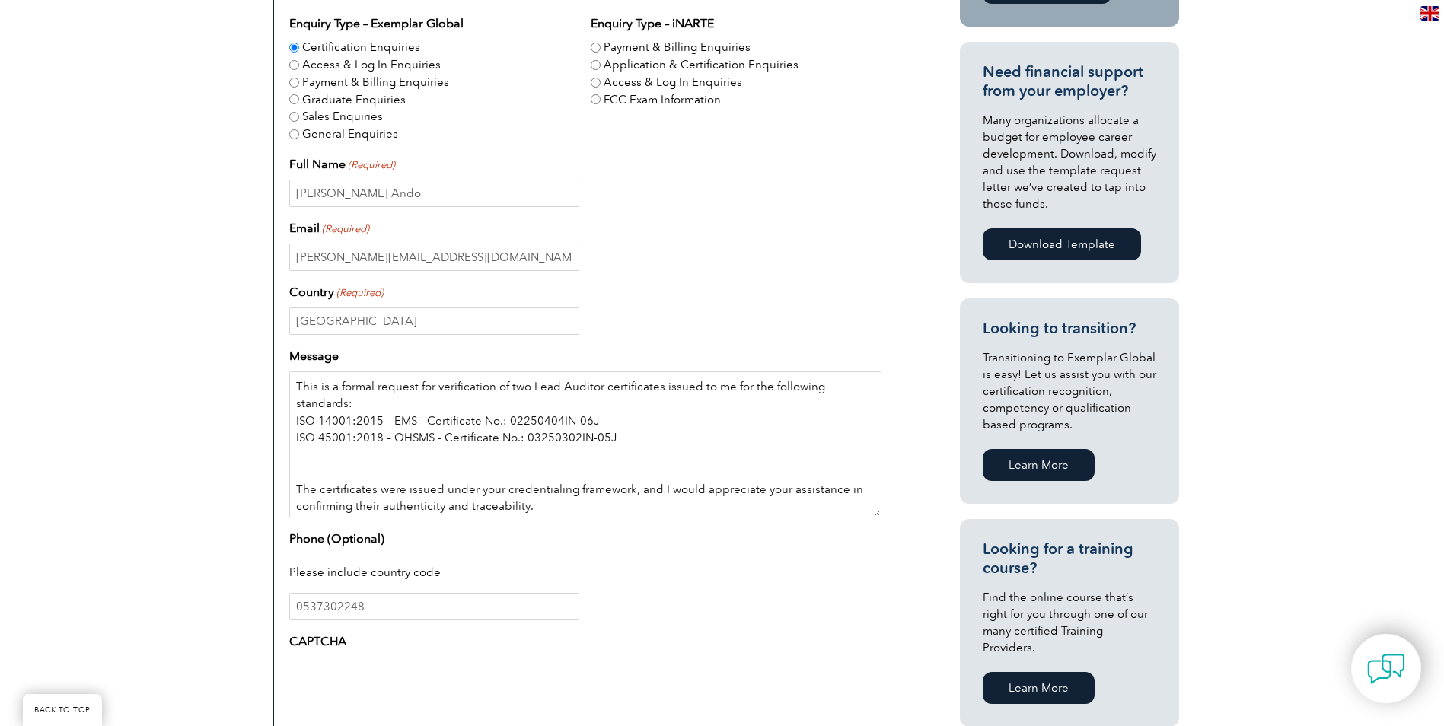
click at [715, 431] on textarea "This is a formal request for verification of two Lead Auditor certificates issu…" at bounding box center [585, 444] width 592 height 146
click at [352, 466] on textarea "This is a formal request for verification of two Lead Auditor certificates issu…" at bounding box center [585, 444] width 592 height 146
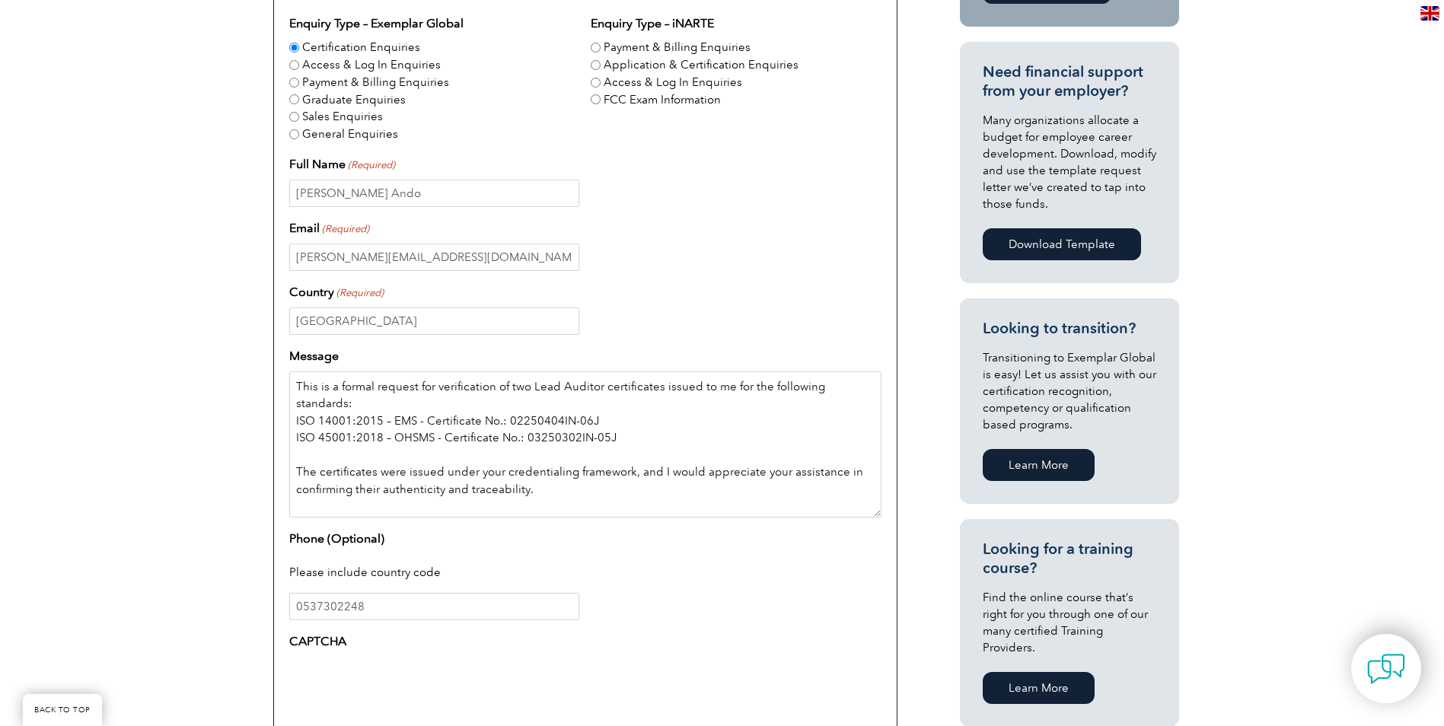
click at [318, 441] on textarea "This is a formal request for verification of two Lead Auditor certificates issu…" at bounding box center [585, 444] width 592 height 146
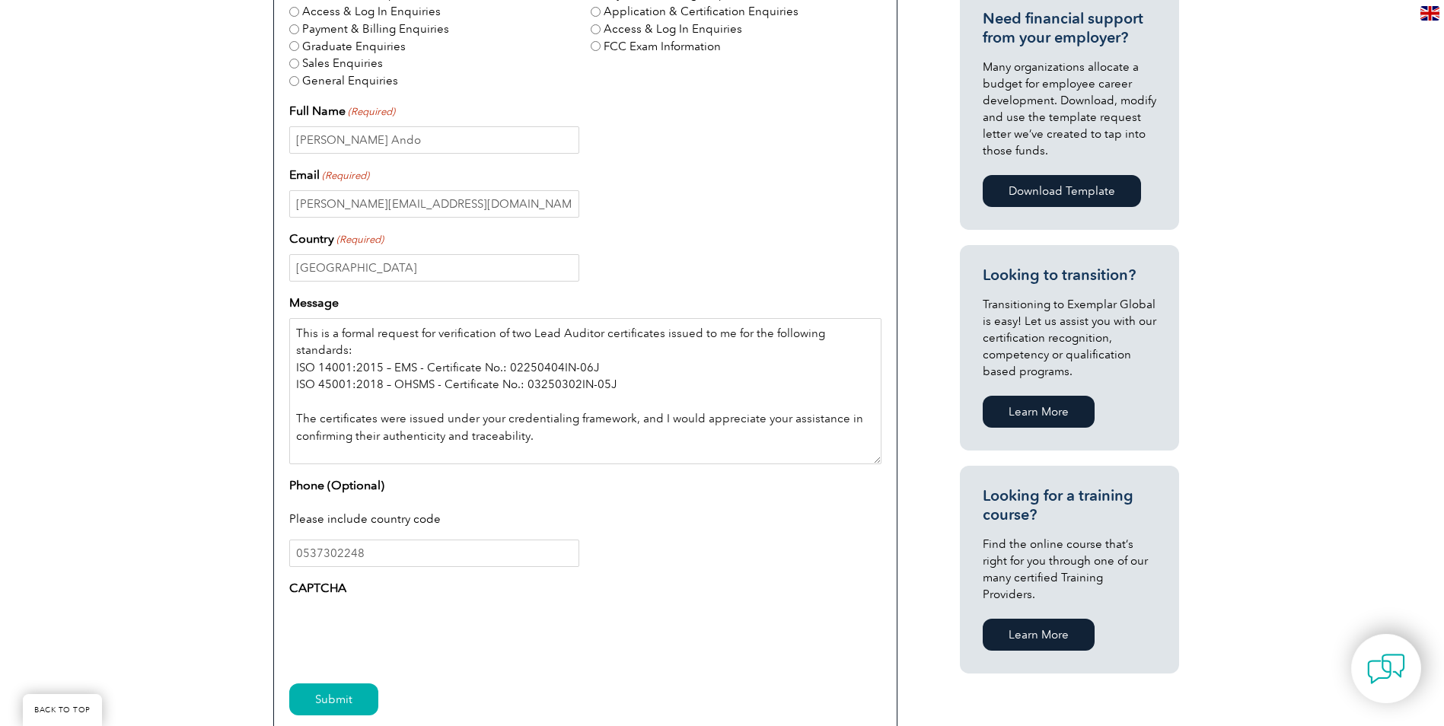
scroll to position [609, 0]
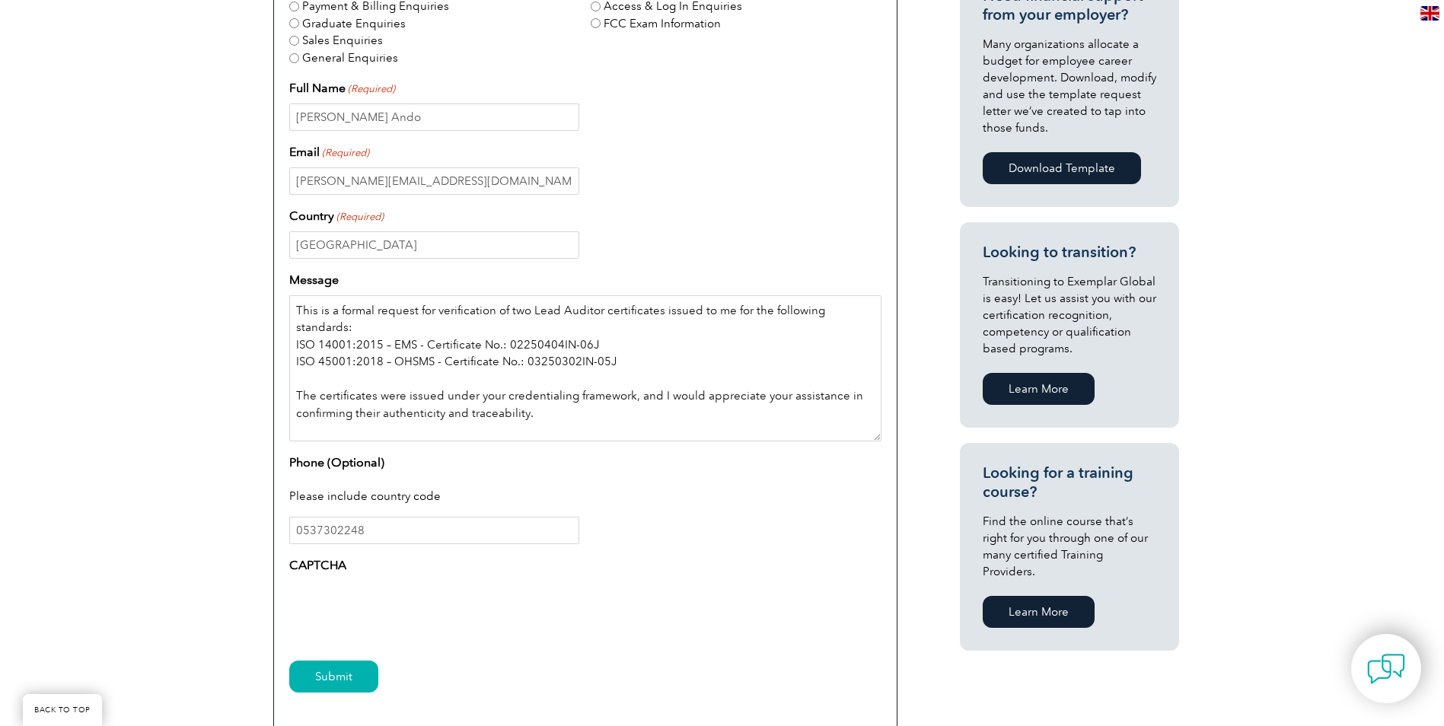
type textarea "This is a formal request for verification of two Lead Auditor certificates issu…"
click at [337, 671] on input "Submit" at bounding box center [333, 677] width 89 height 32
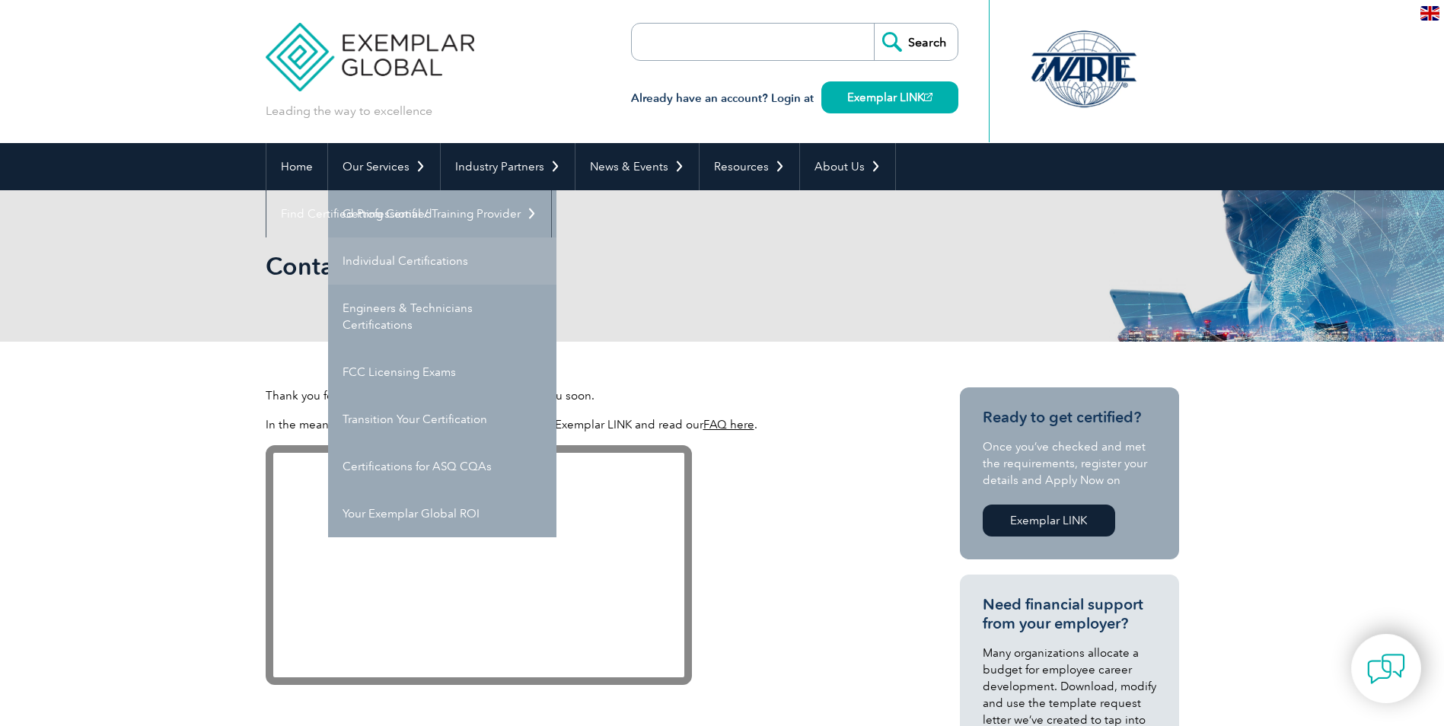
click at [428, 257] on link "Individual Certifications" at bounding box center [442, 260] width 228 height 47
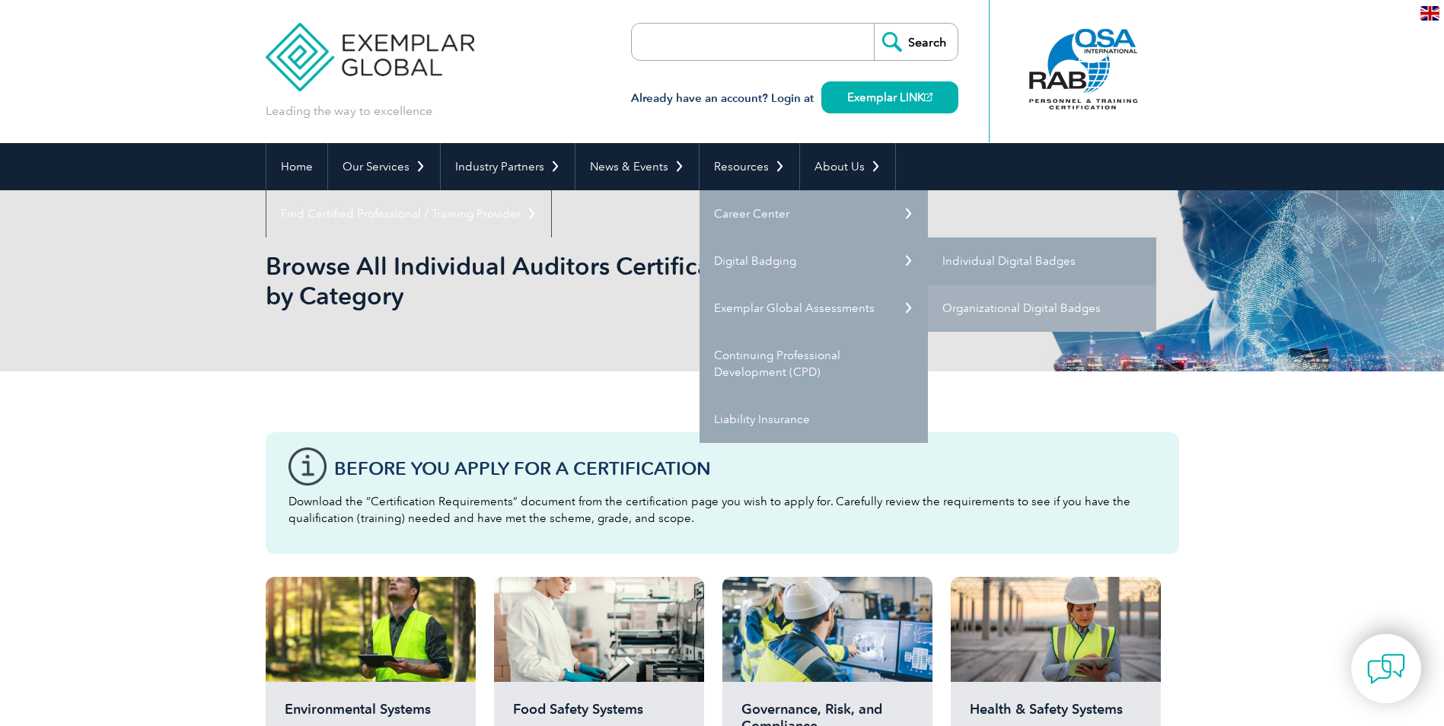
click at [1034, 261] on link "Individual Digital Badges" at bounding box center [1042, 260] width 228 height 47
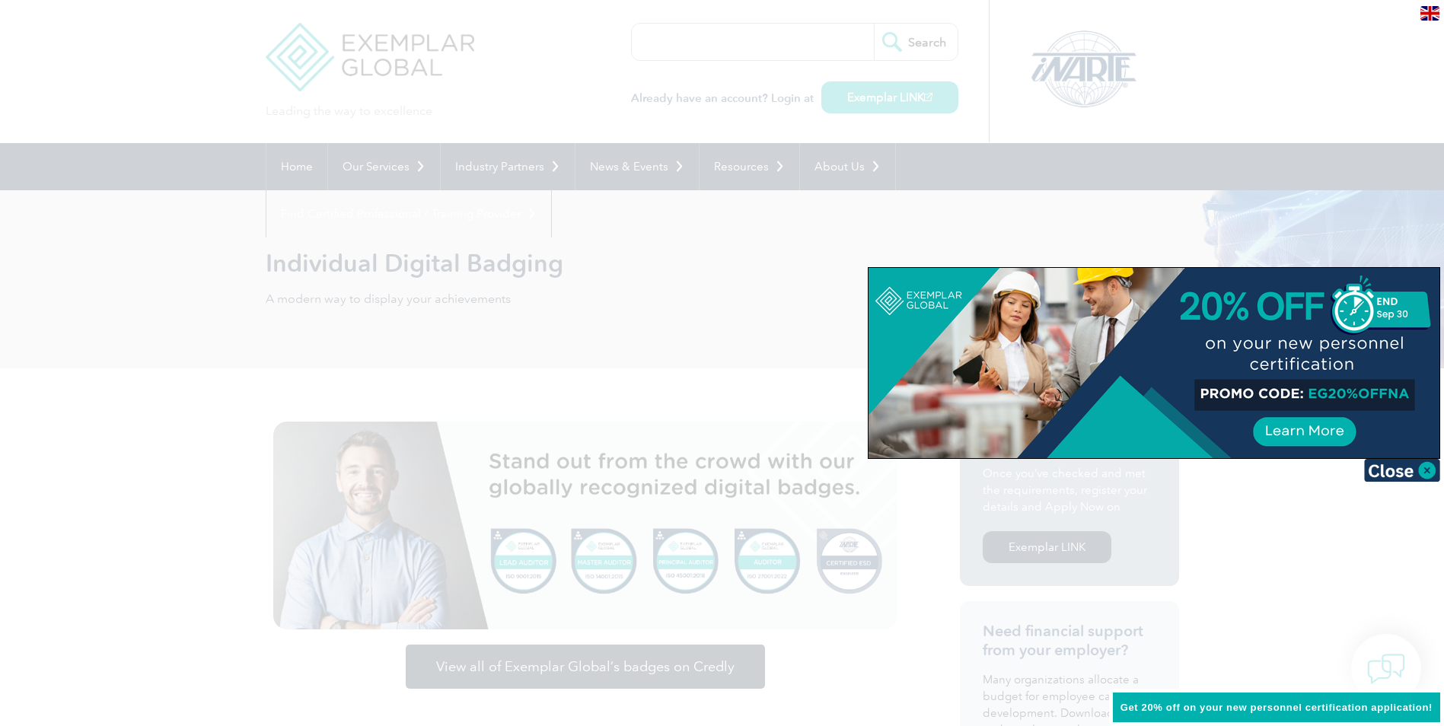
click at [1424, 465] on img at bounding box center [1402, 470] width 76 height 23
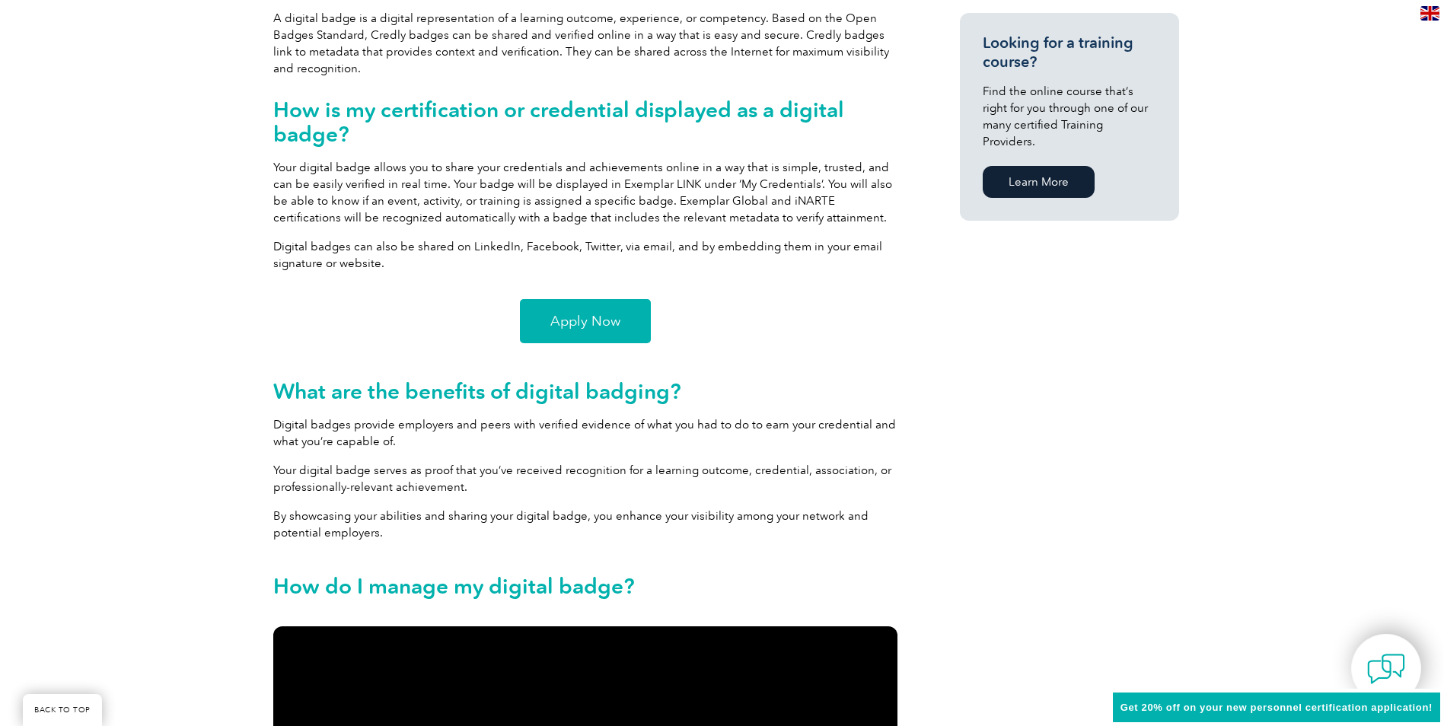
scroll to position [761, 0]
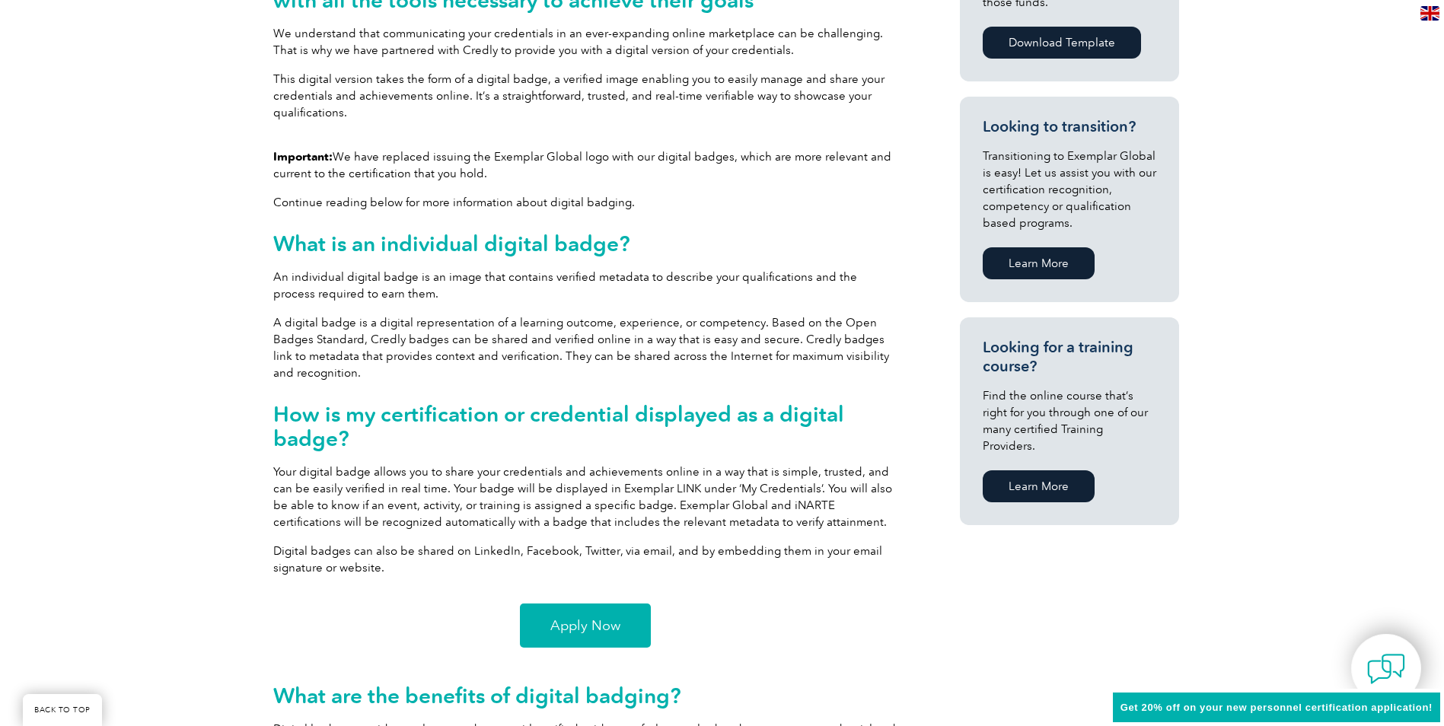
click at [597, 629] on span "Apply Now" at bounding box center [585, 626] width 70 height 14
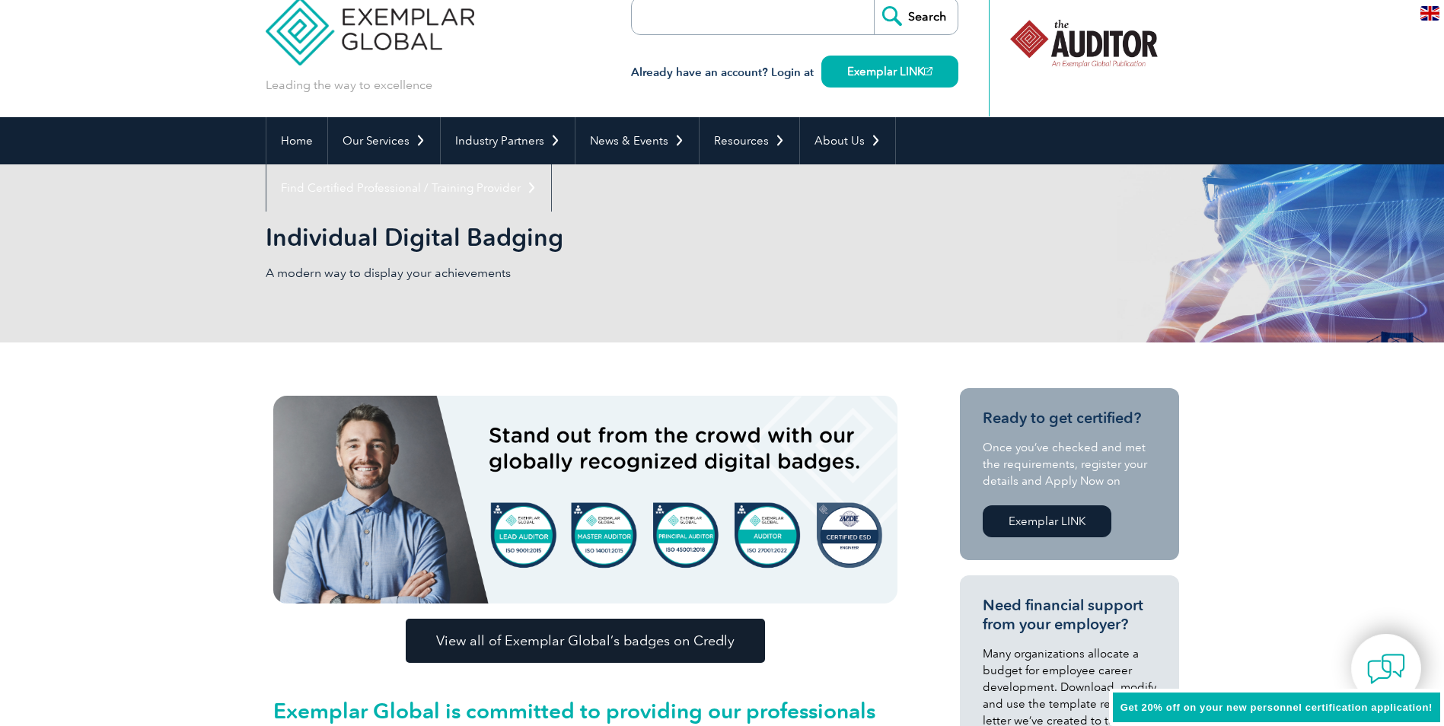
scroll to position [0, 0]
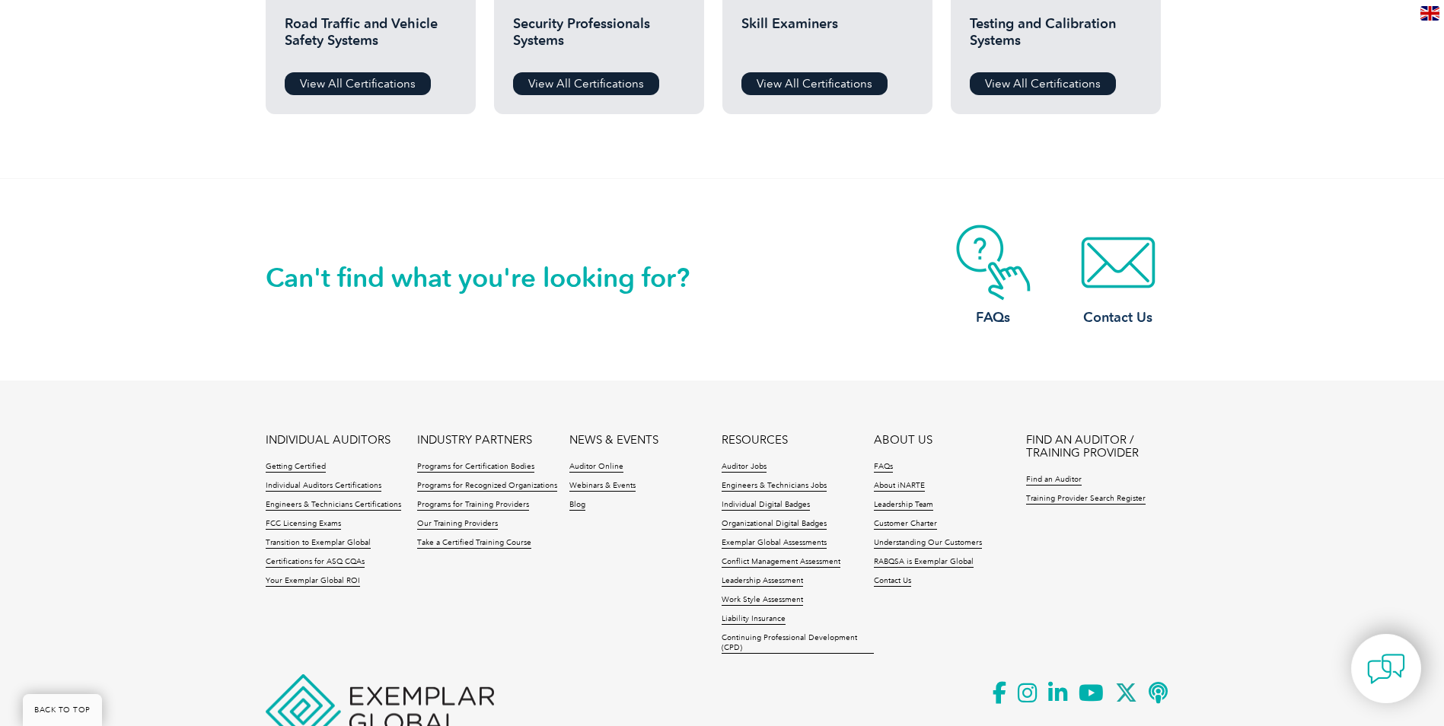
scroll to position [1479, 0]
